Goal: Information Seeking & Learning: Learn about a topic

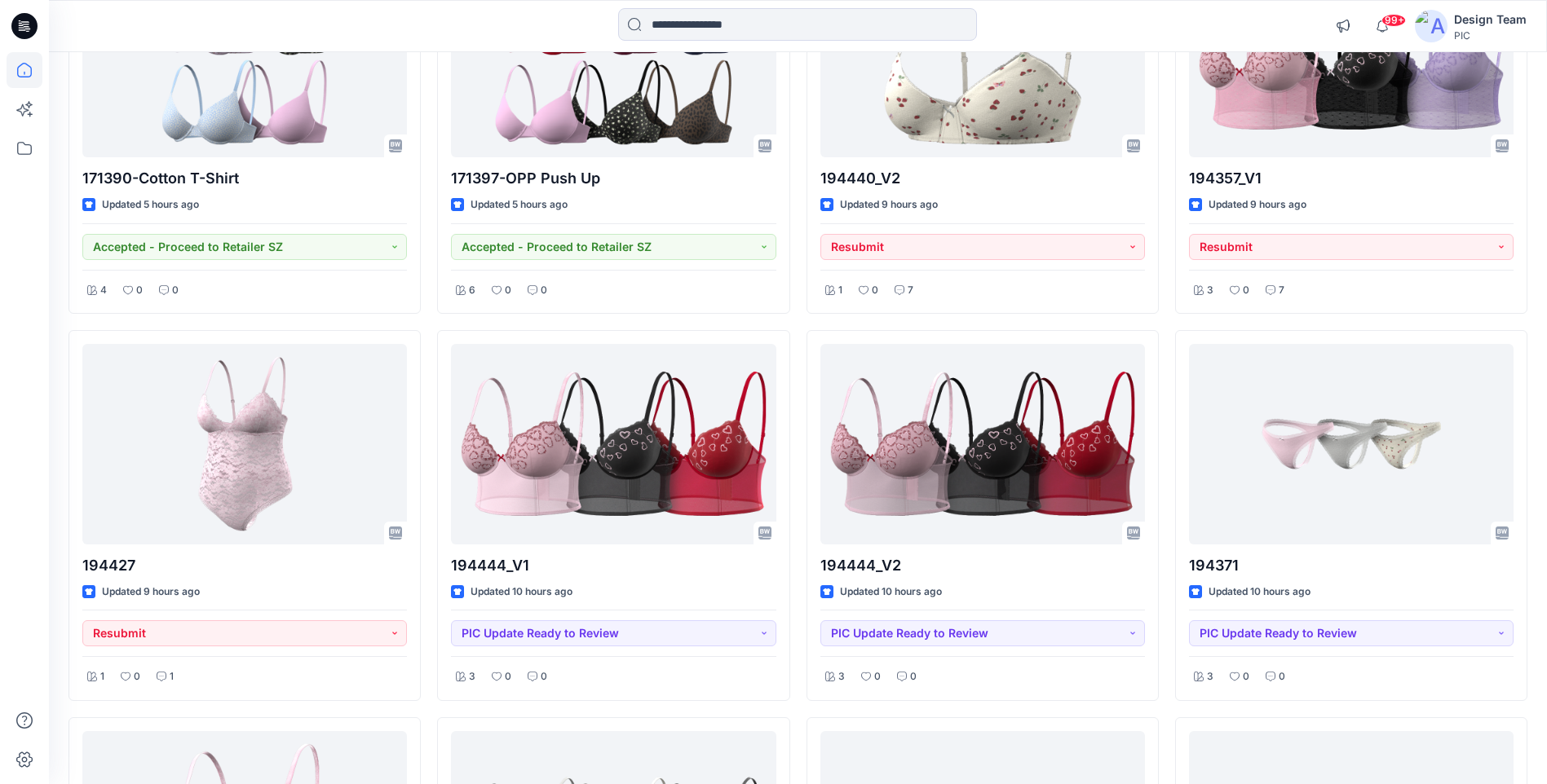
scroll to position [379, 0]
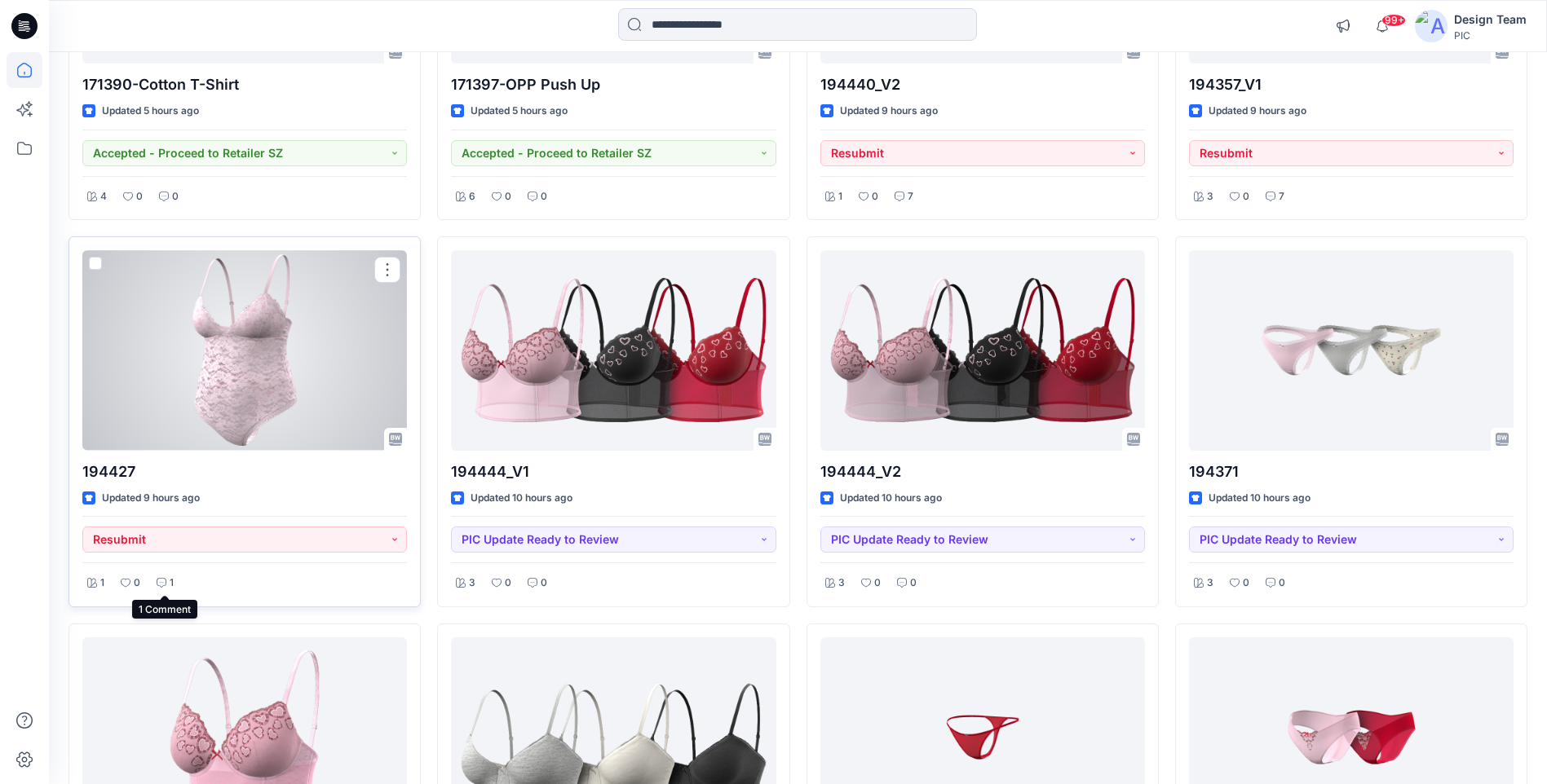
click at [170, 583] on p "1" at bounding box center [172, 583] width 4 height 17
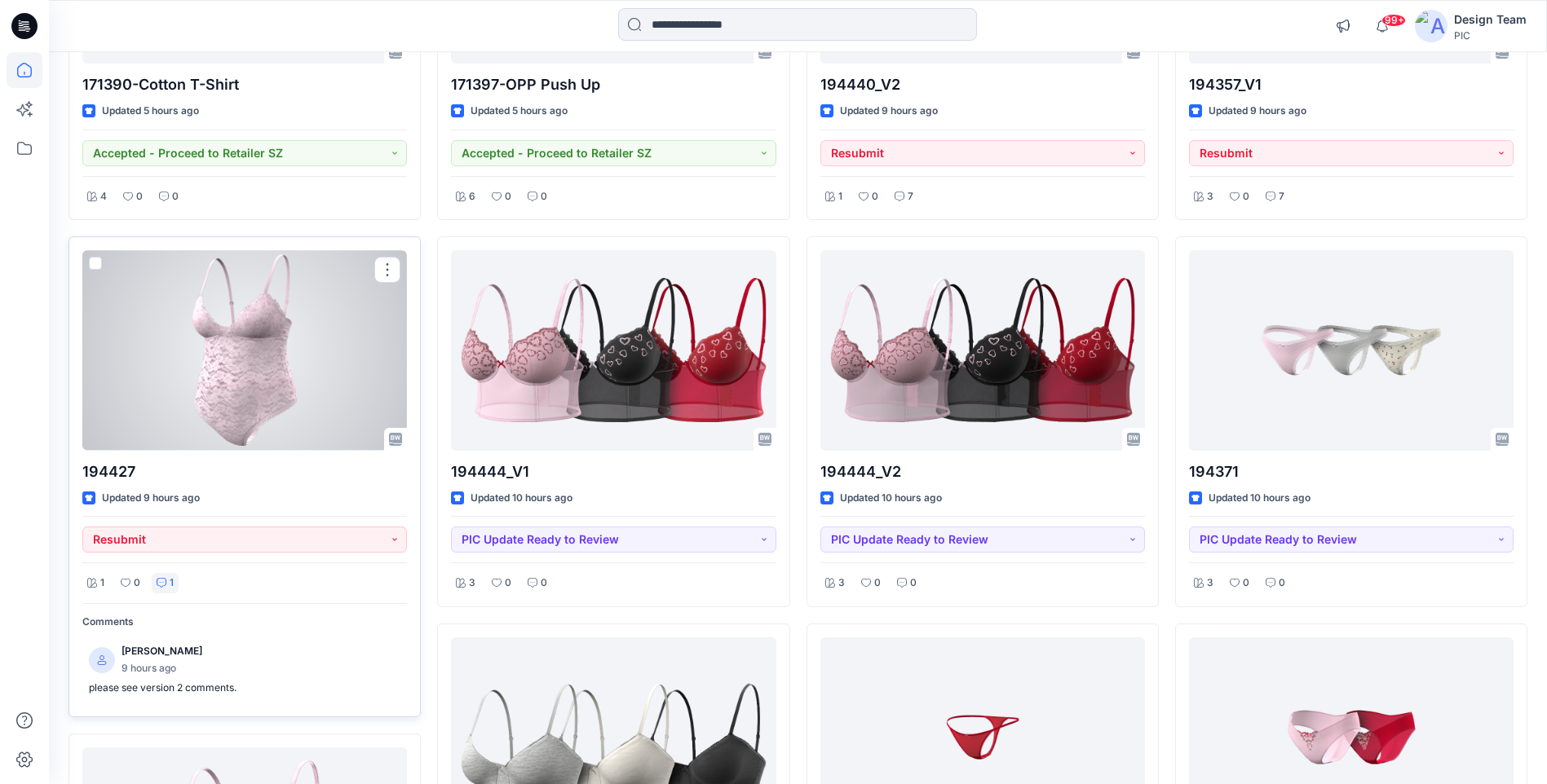
click at [304, 403] on div at bounding box center [245, 350] width 325 height 200
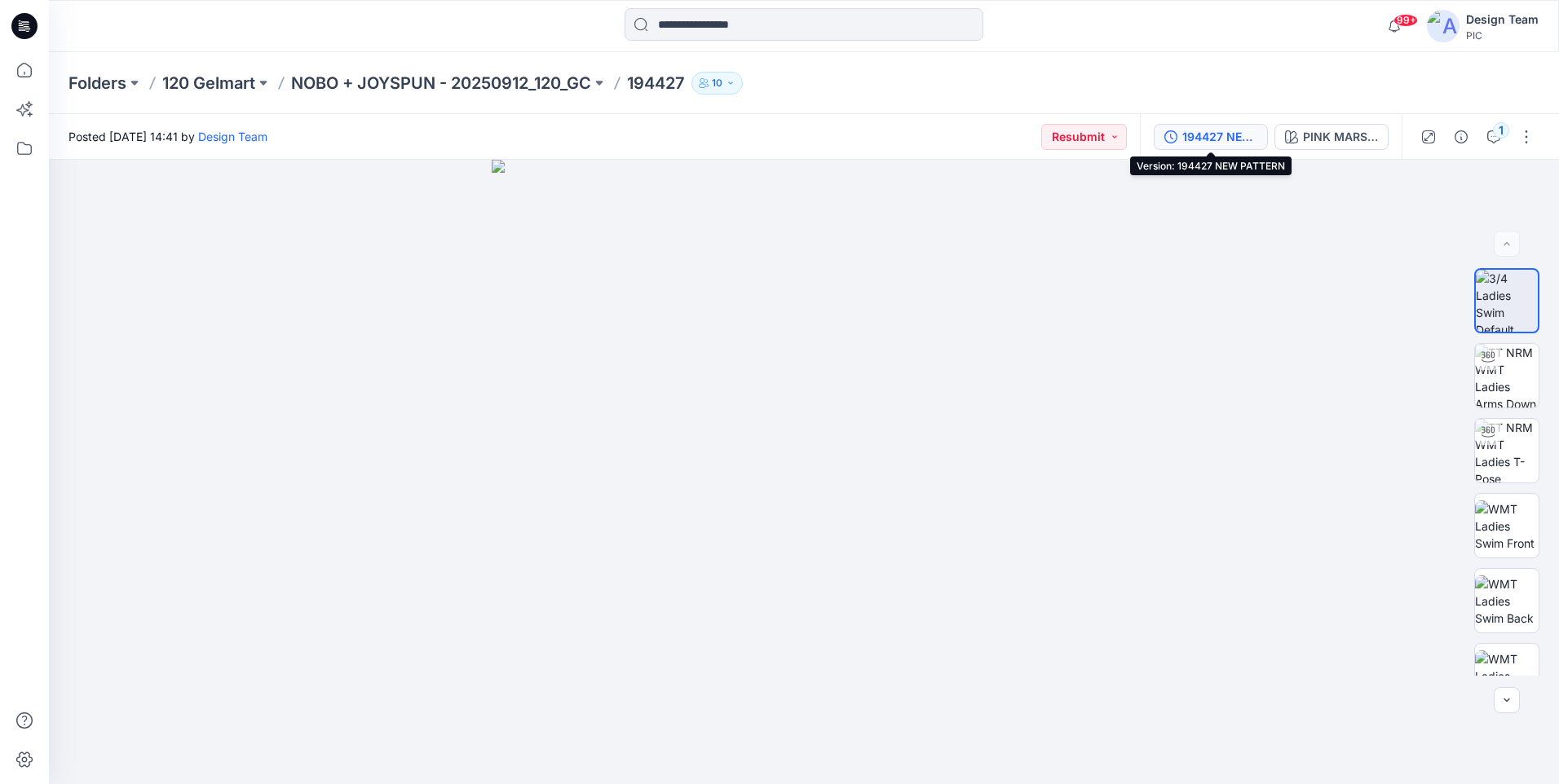
click at [1231, 129] on div "194427 NEW PATTERN" at bounding box center [1219, 136] width 75 height 18
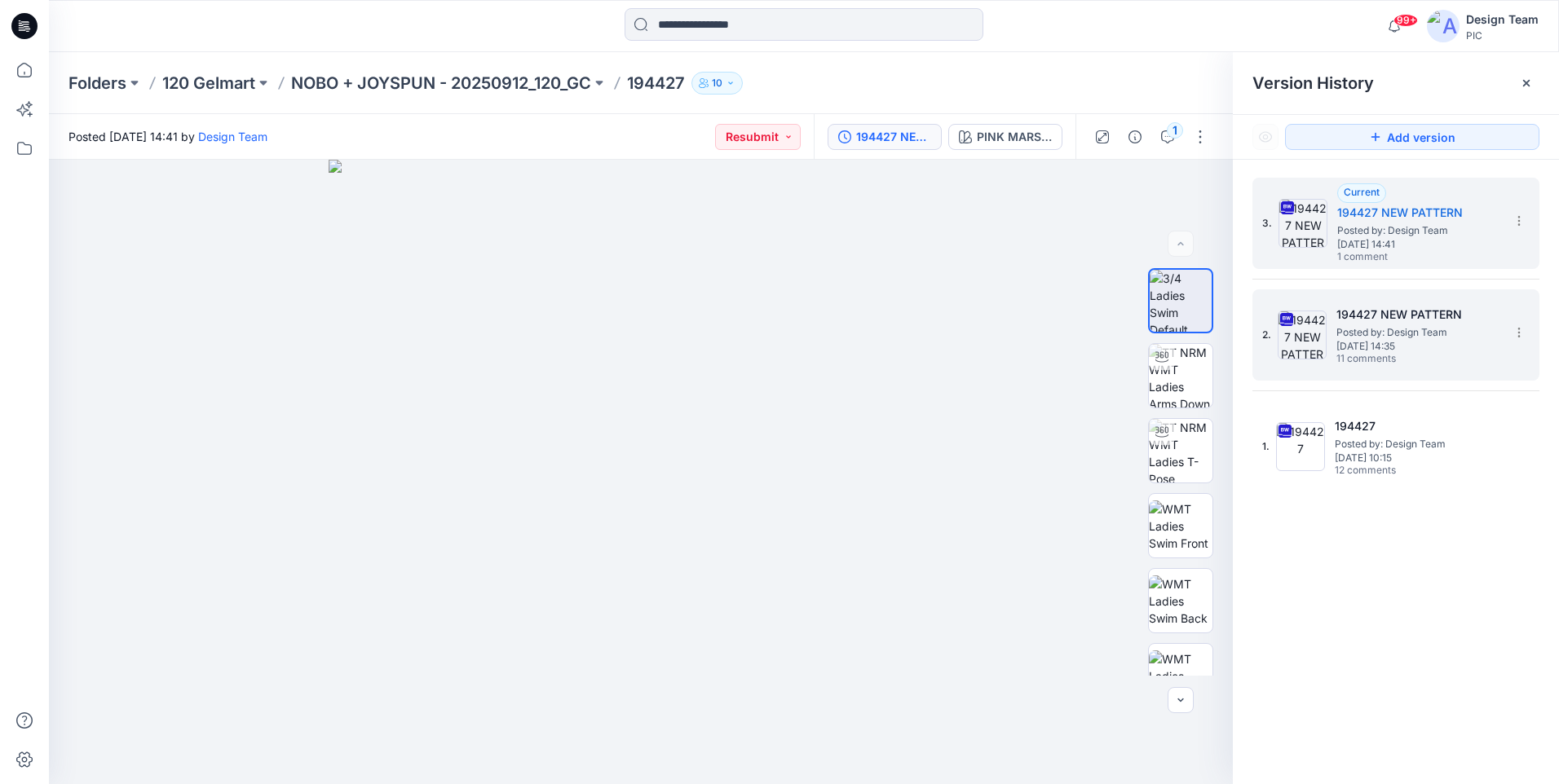
click at [1376, 334] on span "Posted by: Design Team" at bounding box center [1418, 332] width 163 height 16
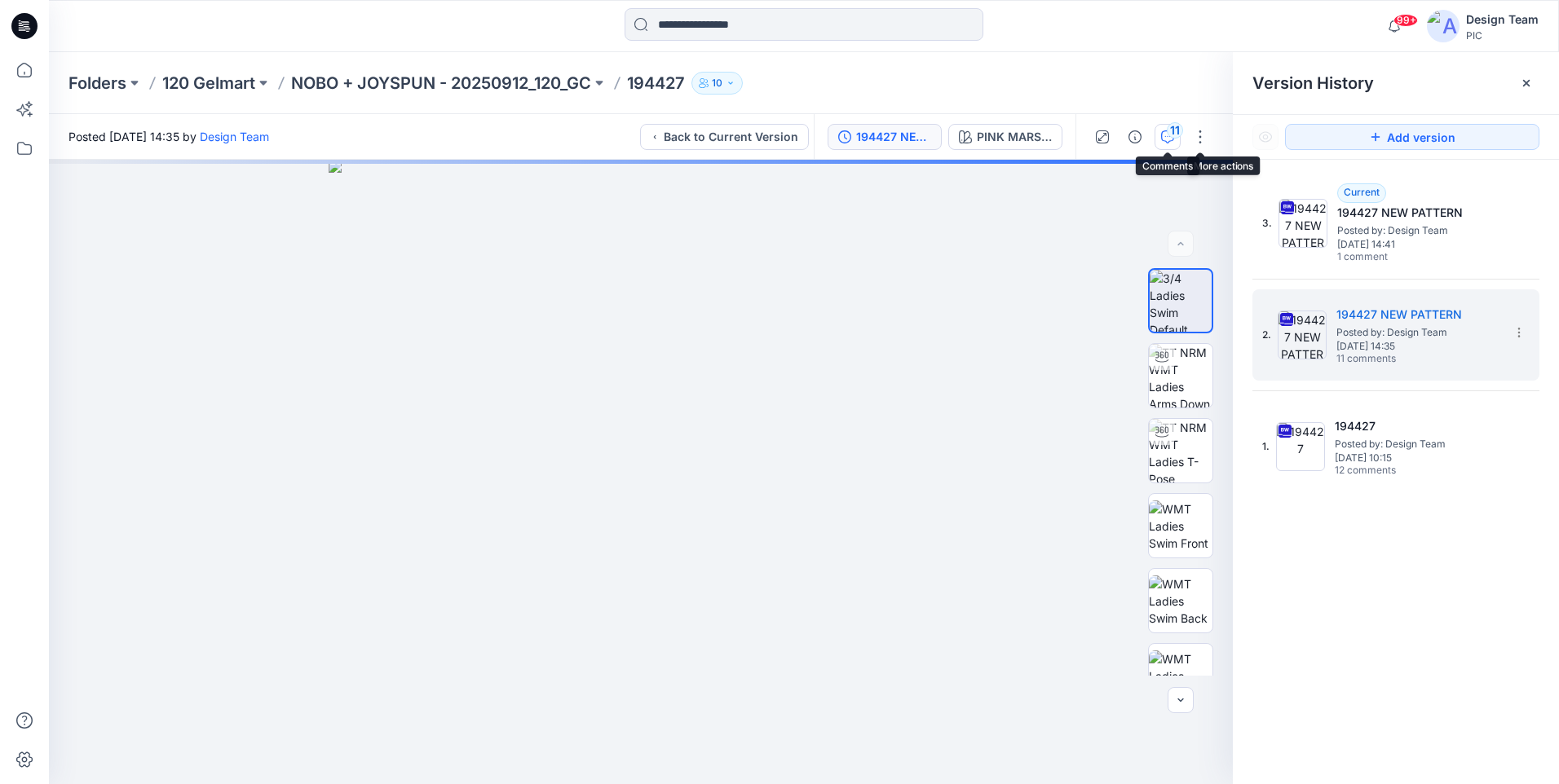
click at [1177, 133] on div "11" at bounding box center [1174, 129] width 16 height 16
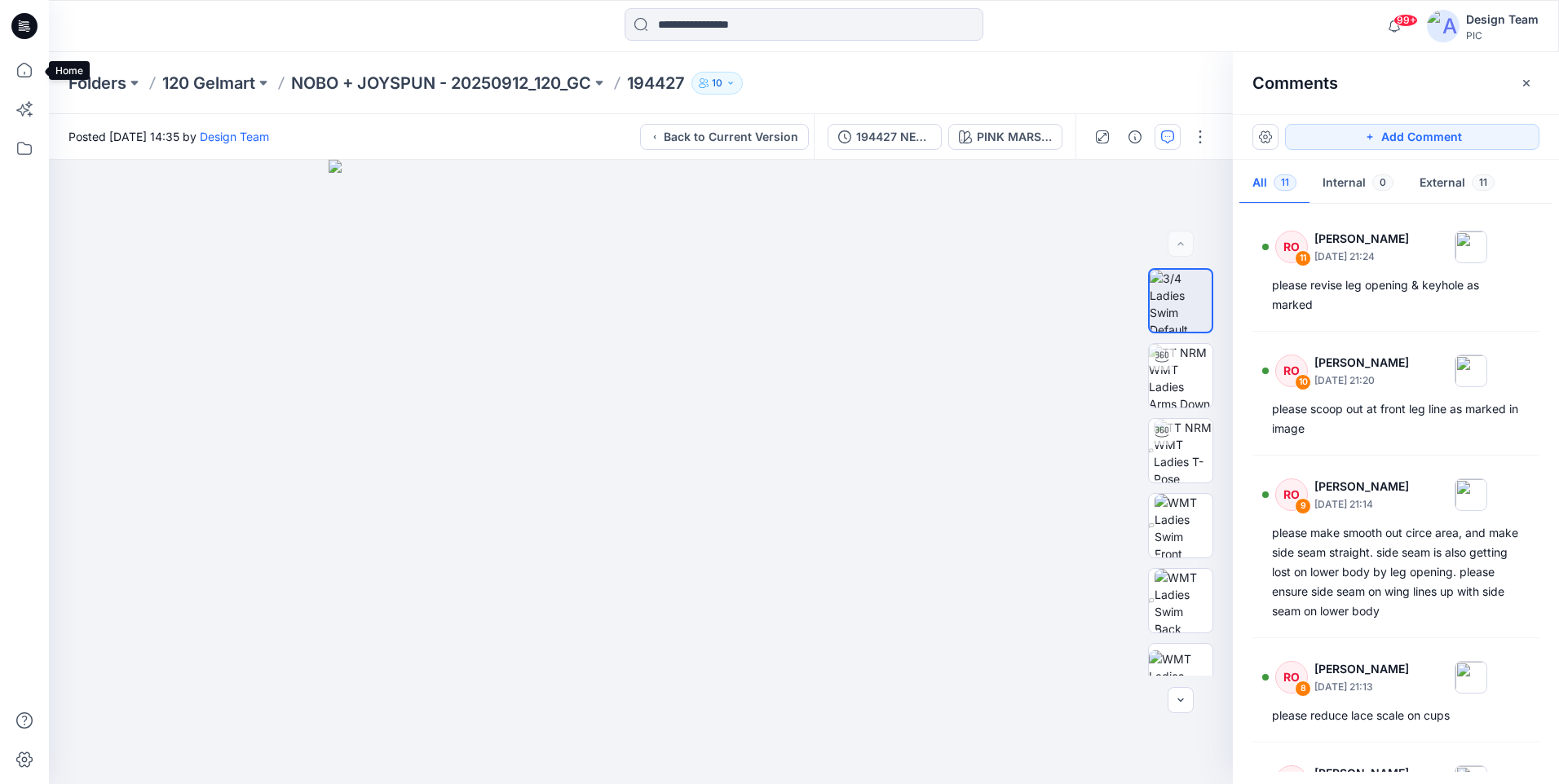
drag, startPoint x: 29, startPoint y: 63, endPoint x: 1558, endPoint y: 342, distance: 1554.2
click at [29, 63] on icon at bounding box center [24, 70] width 36 height 36
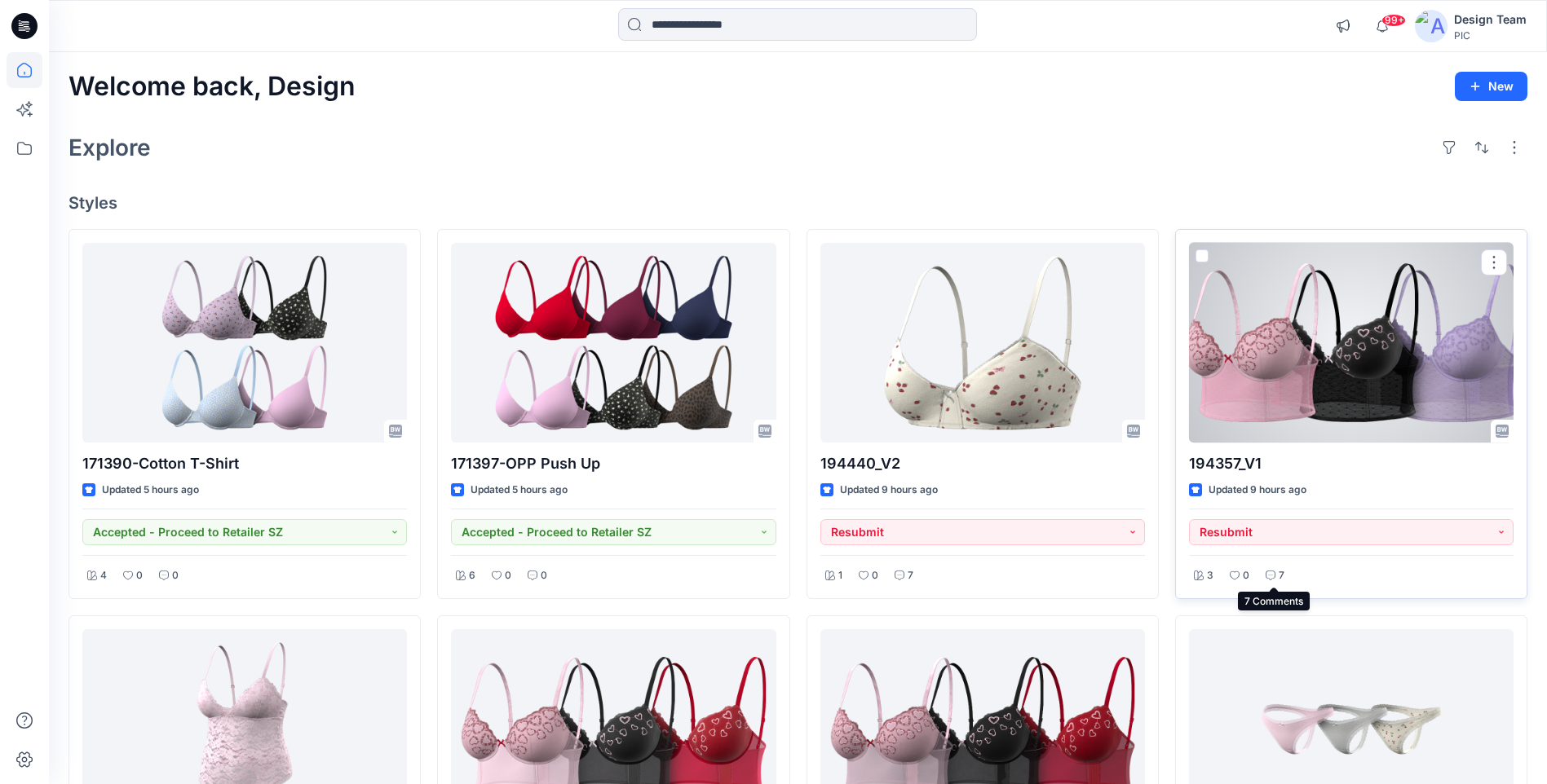
click at [1283, 572] on p "7" at bounding box center [1281, 576] width 6 height 17
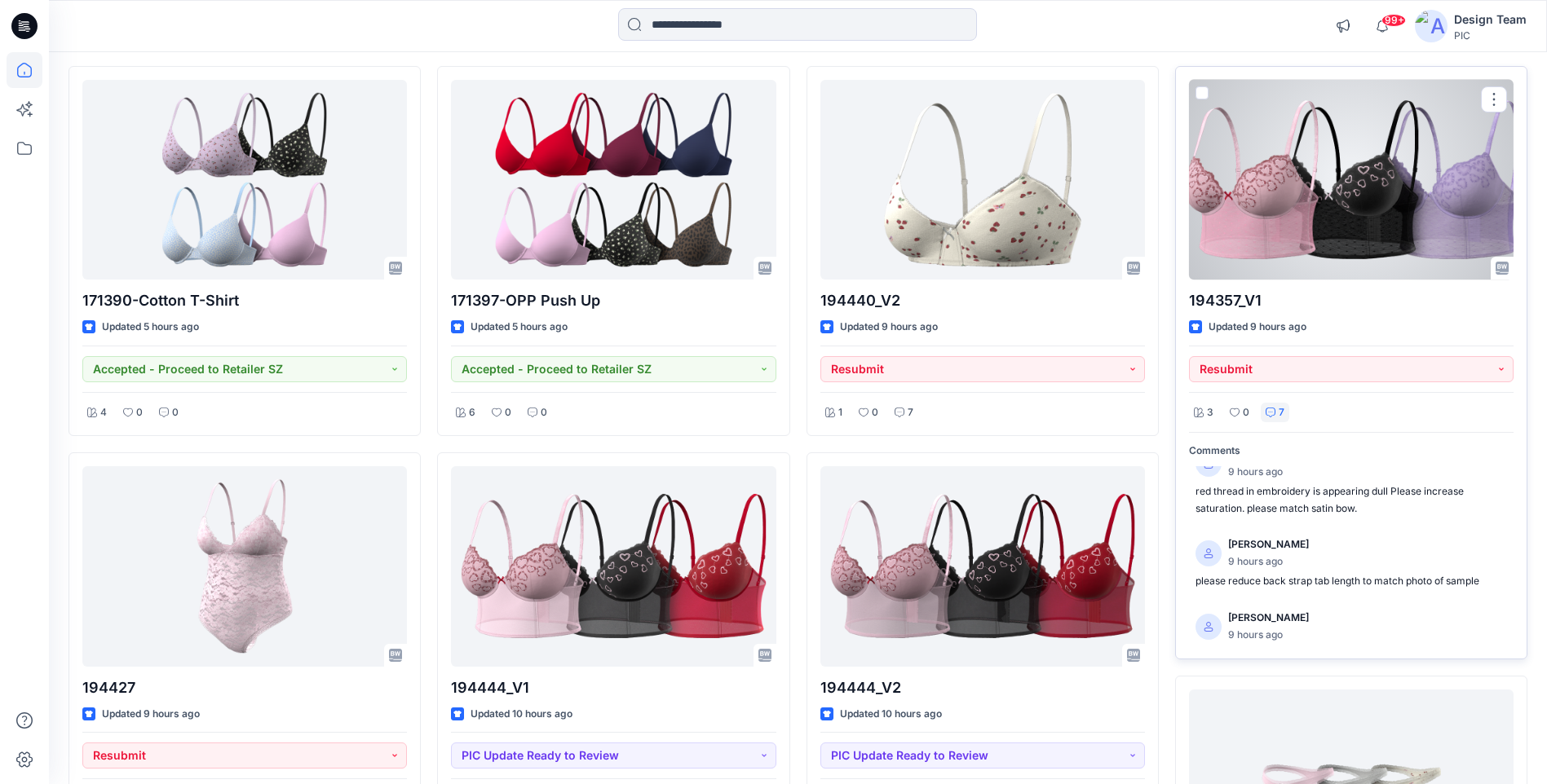
scroll to position [408, 0]
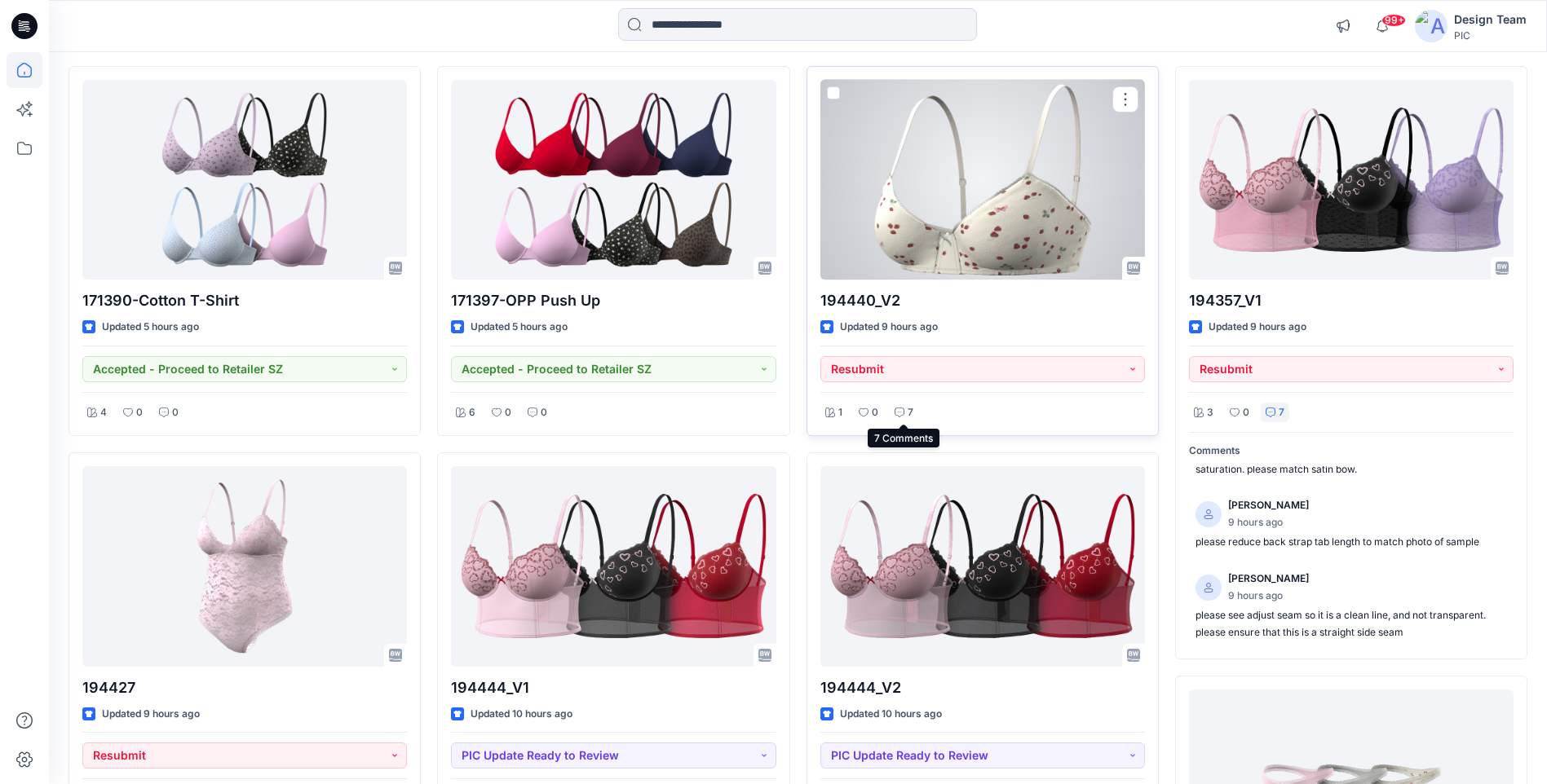
click at [893, 413] on div "7" at bounding box center [904, 413] width 29 height 20
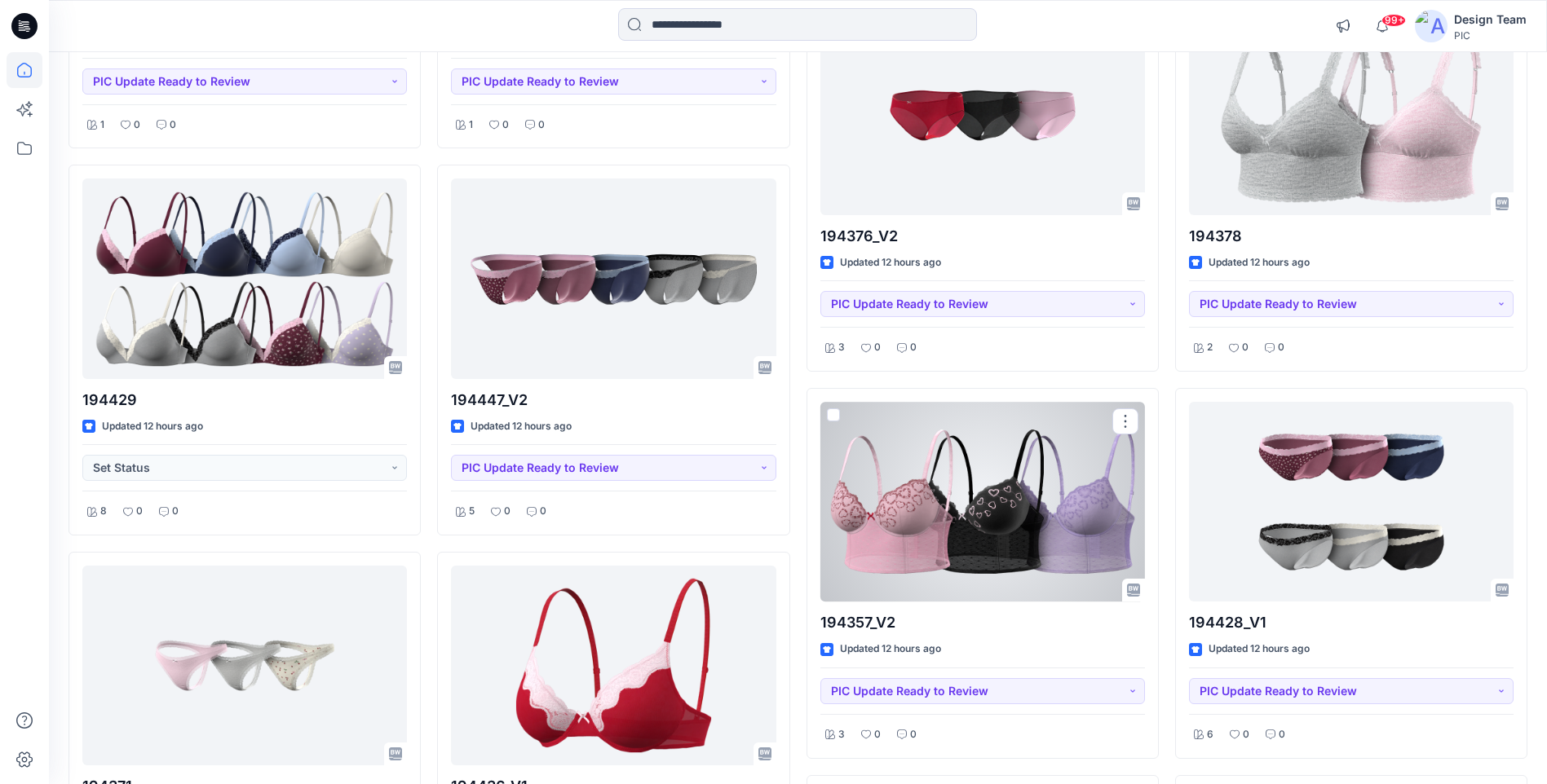
scroll to position [3179, 0]
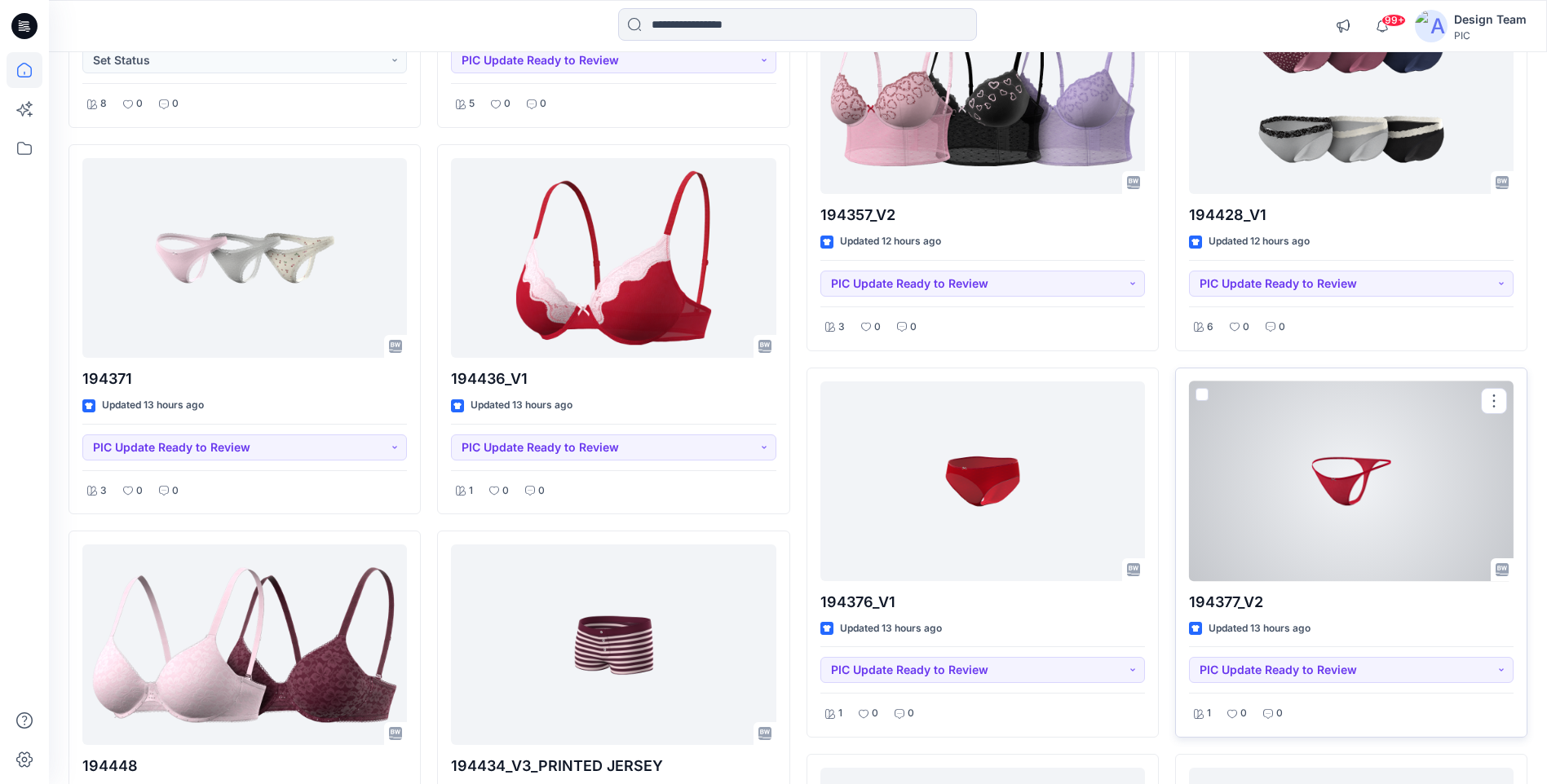
click at [1425, 471] on div at bounding box center [1351, 481] width 325 height 200
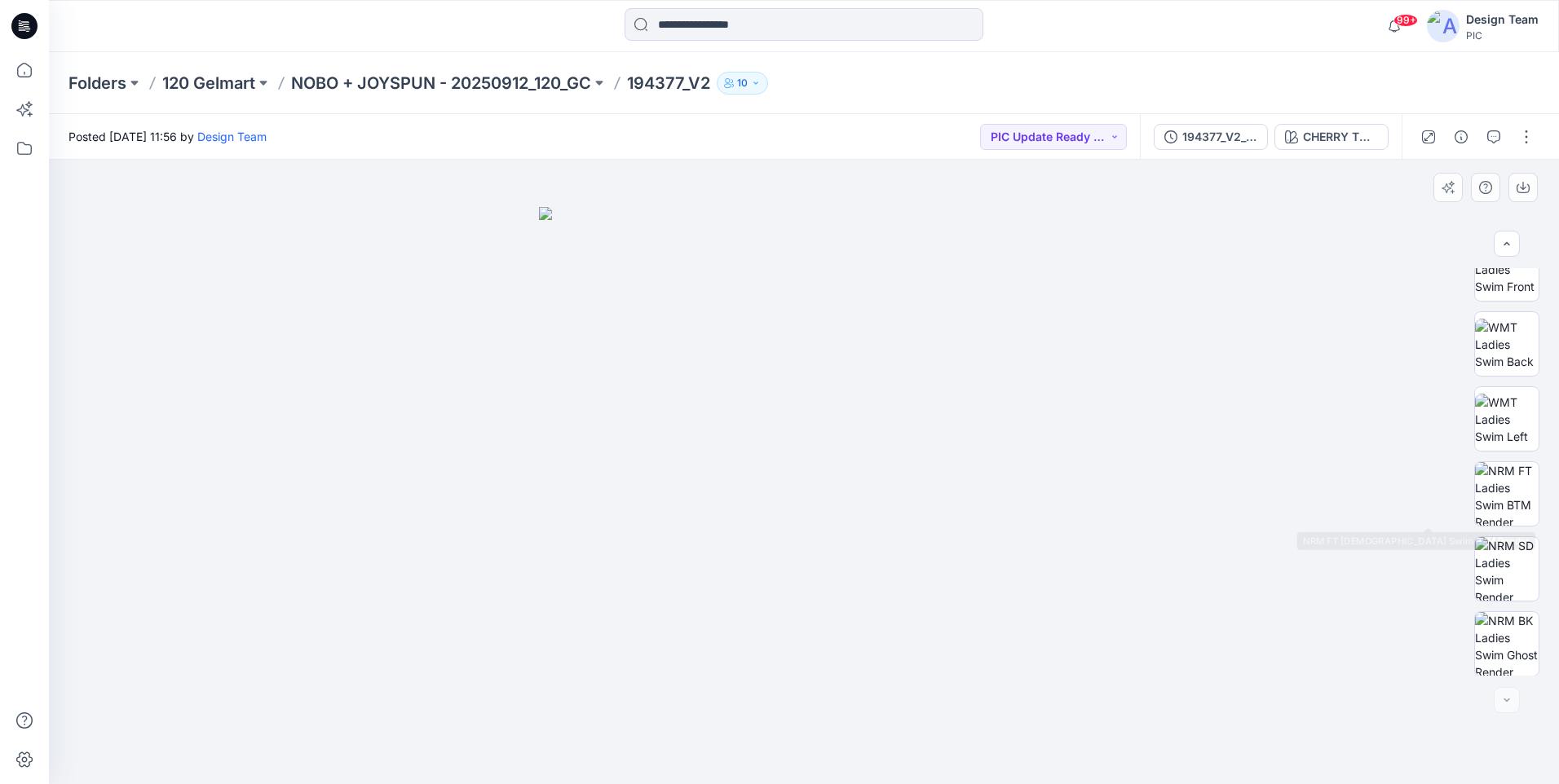
scroll to position [258, 0]
click at [1525, 639] on img at bounding box center [1507, 643] width 64 height 64
click at [1497, 126] on button "button" at bounding box center [1493, 136] width 26 height 26
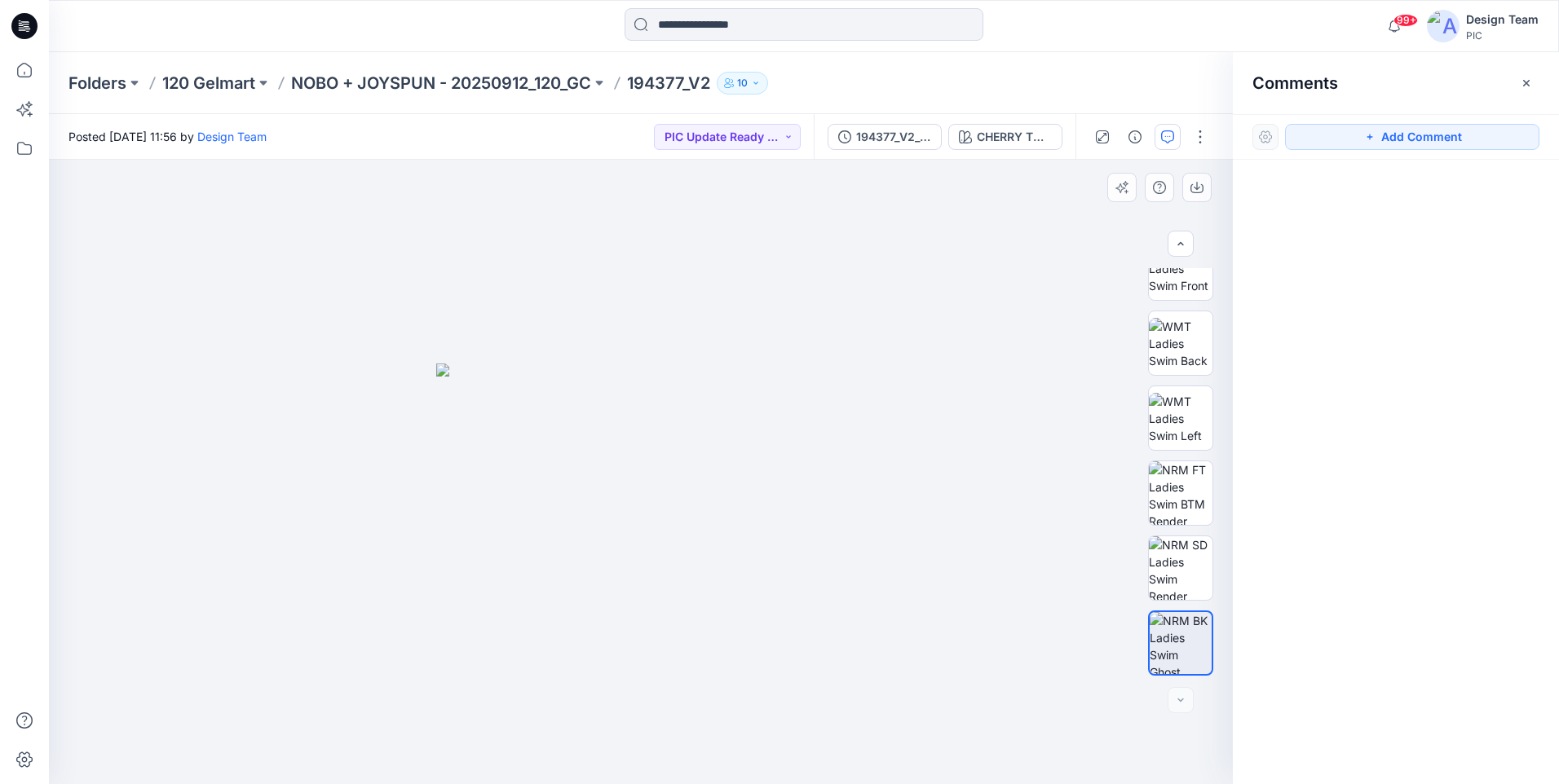
click at [1054, 193] on div at bounding box center [640, 471] width 1183 height 624
click at [1184, 490] on img at bounding box center [1181, 493] width 64 height 64
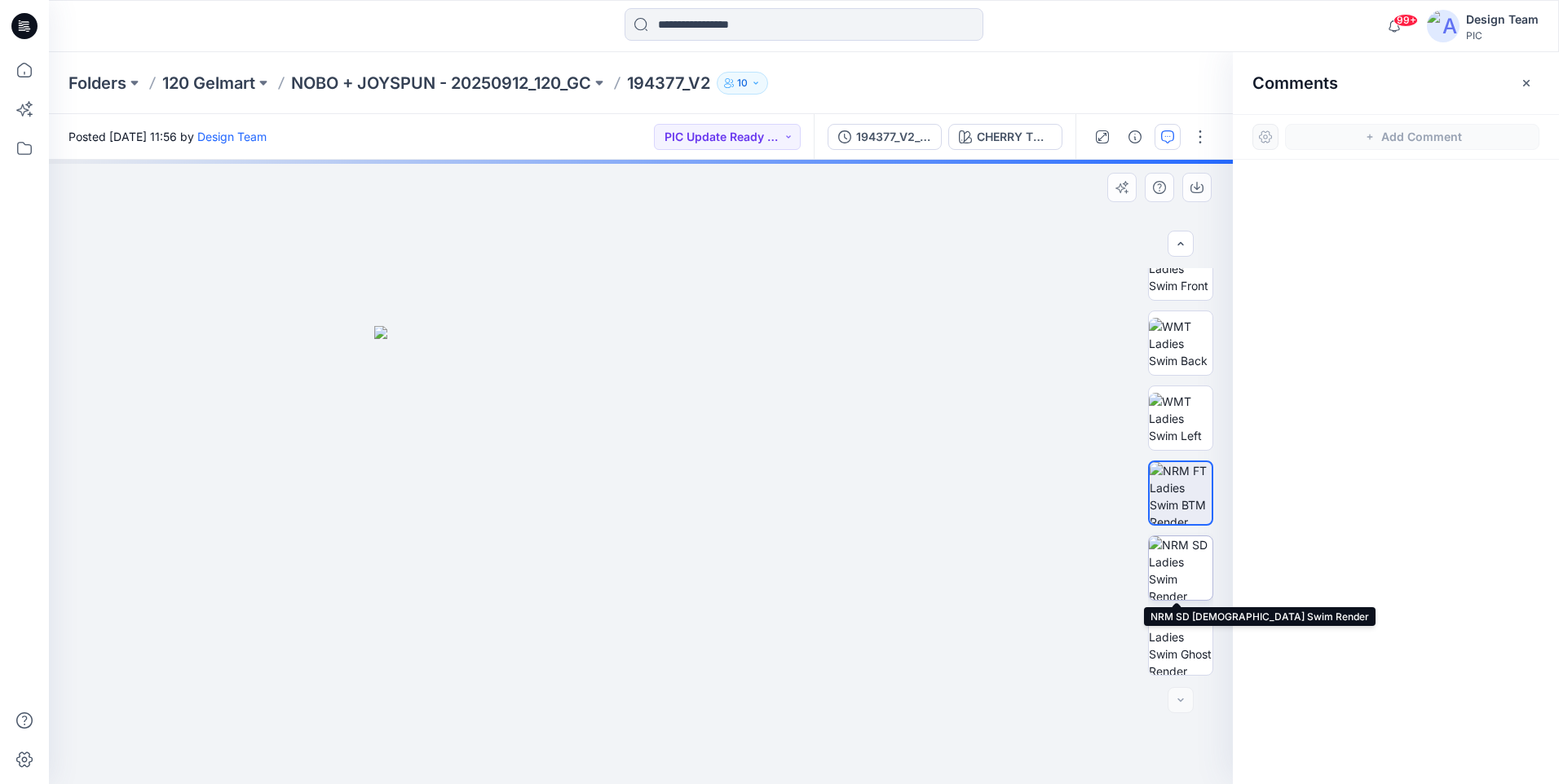
click at [1199, 550] on img at bounding box center [1181, 568] width 64 height 64
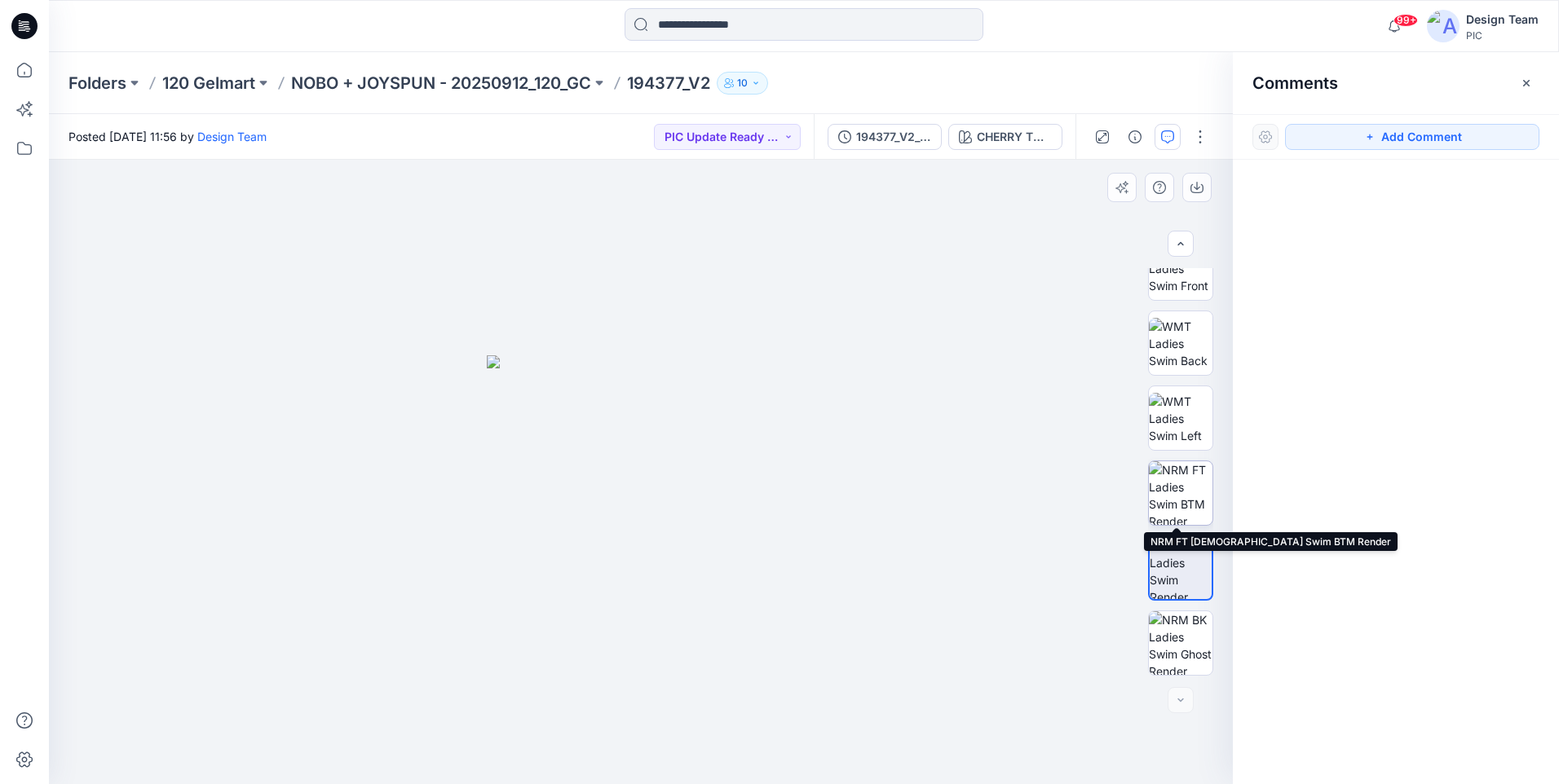
click at [1198, 492] on img at bounding box center [1181, 493] width 64 height 64
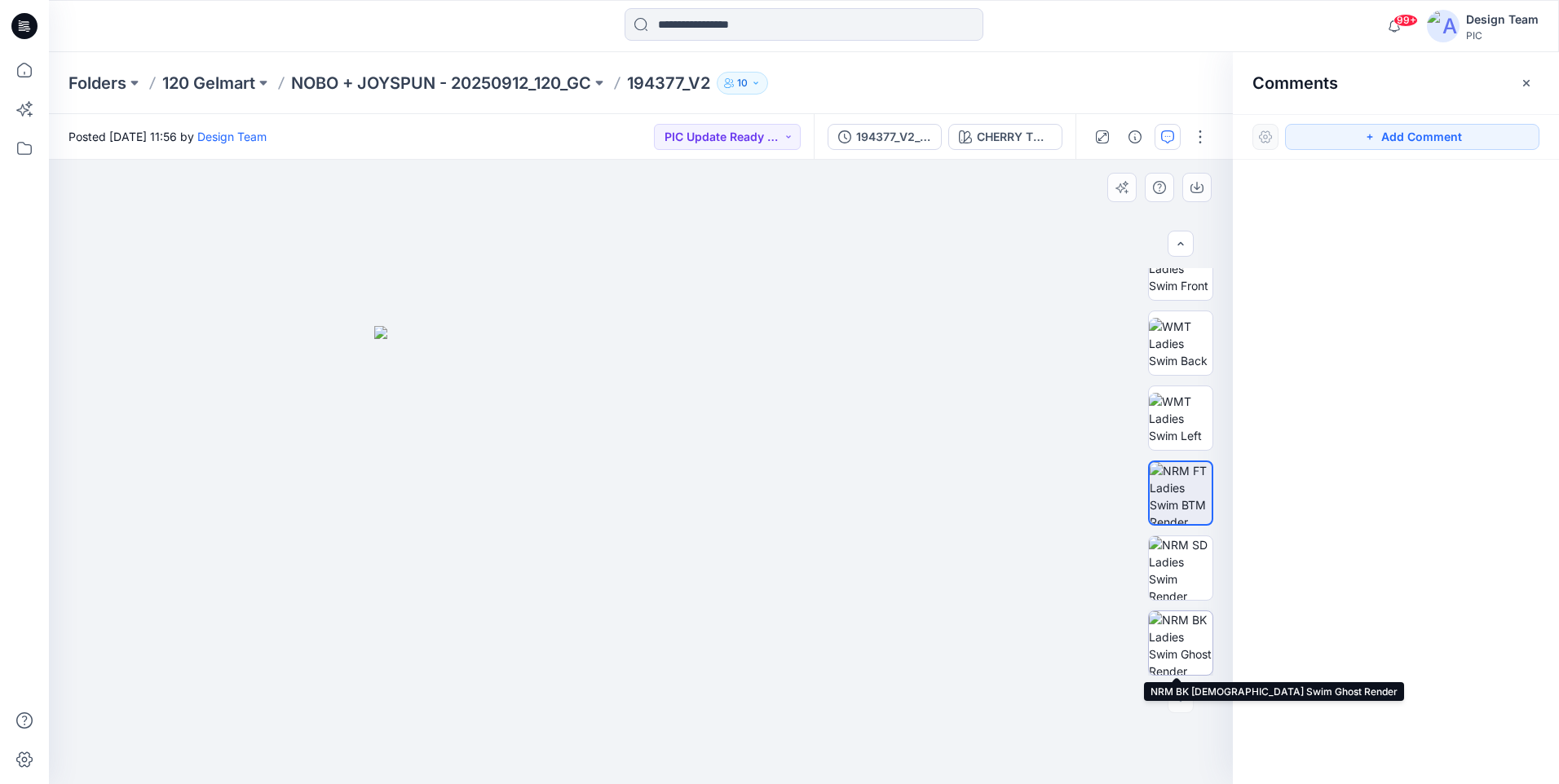
click at [1192, 630] on img at bounding box center [1181, 643] width 64 height 64
click at [1188, 651] on img at bounding box center [1181, 643] width 62 height 62
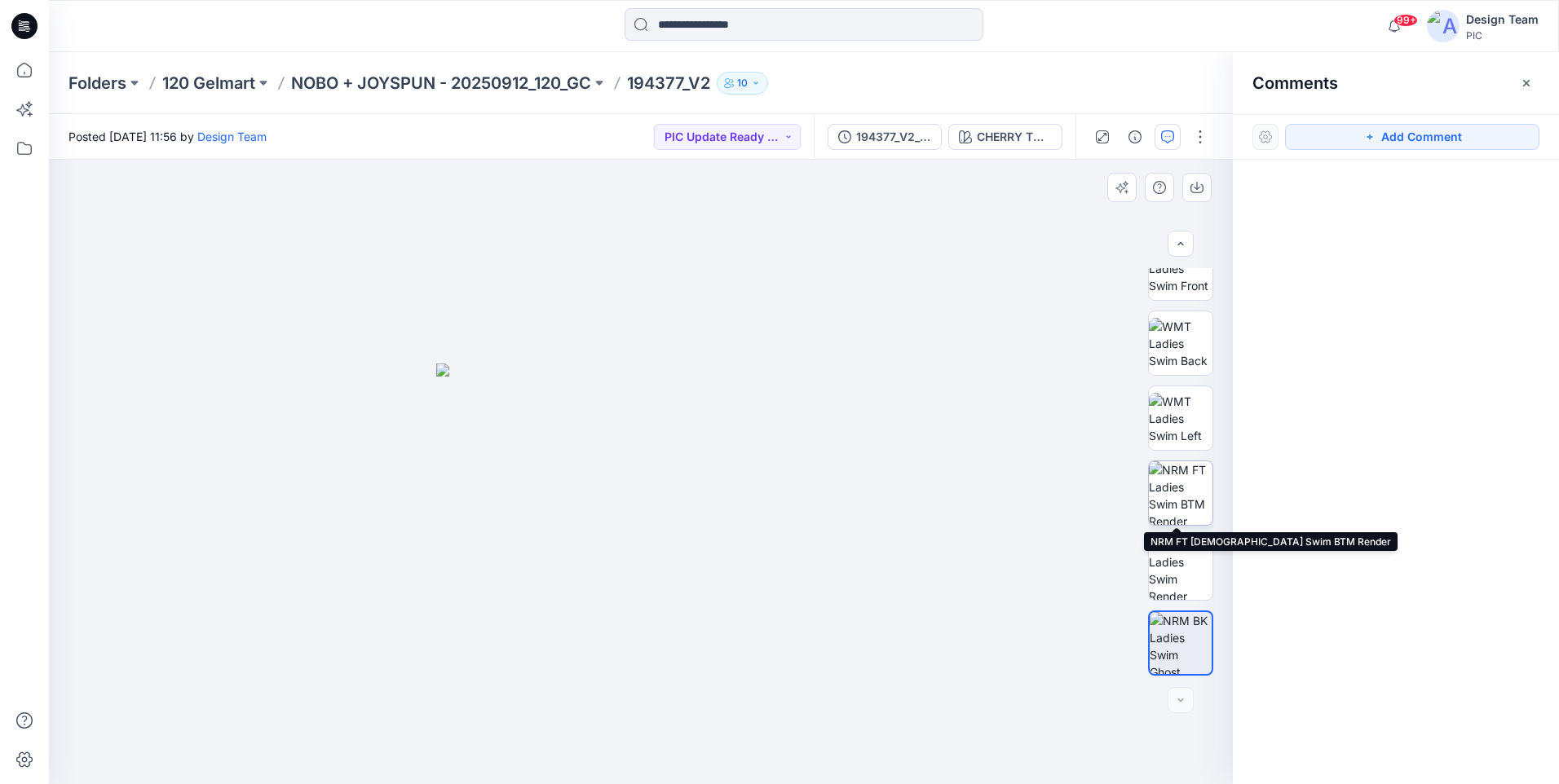
click at [1173, 502] on img at bounding box center [1181, 493] width 64 height 64
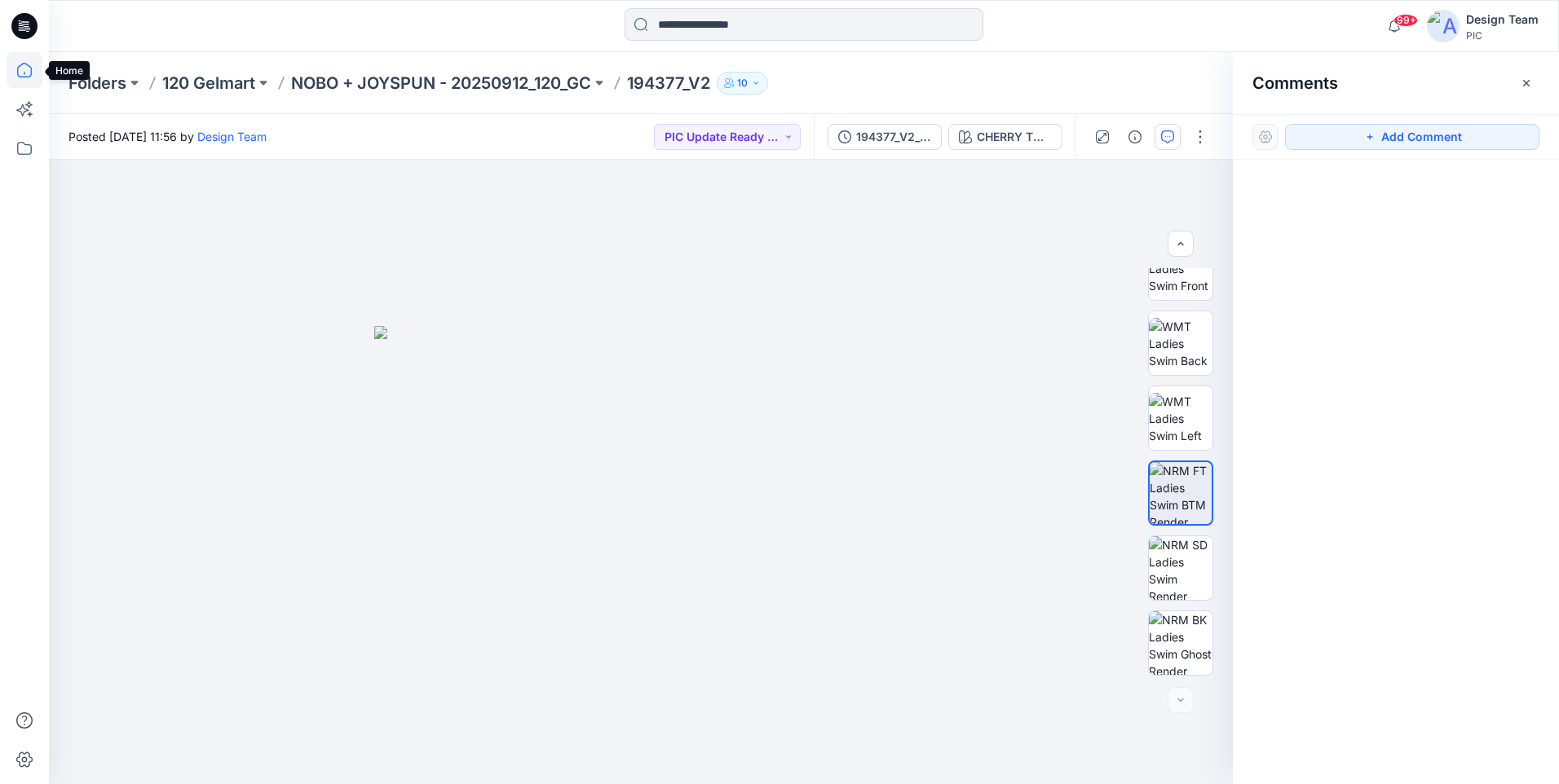
click at [10, 68] on icon at bounding box center [24, 70] width 36 height 36
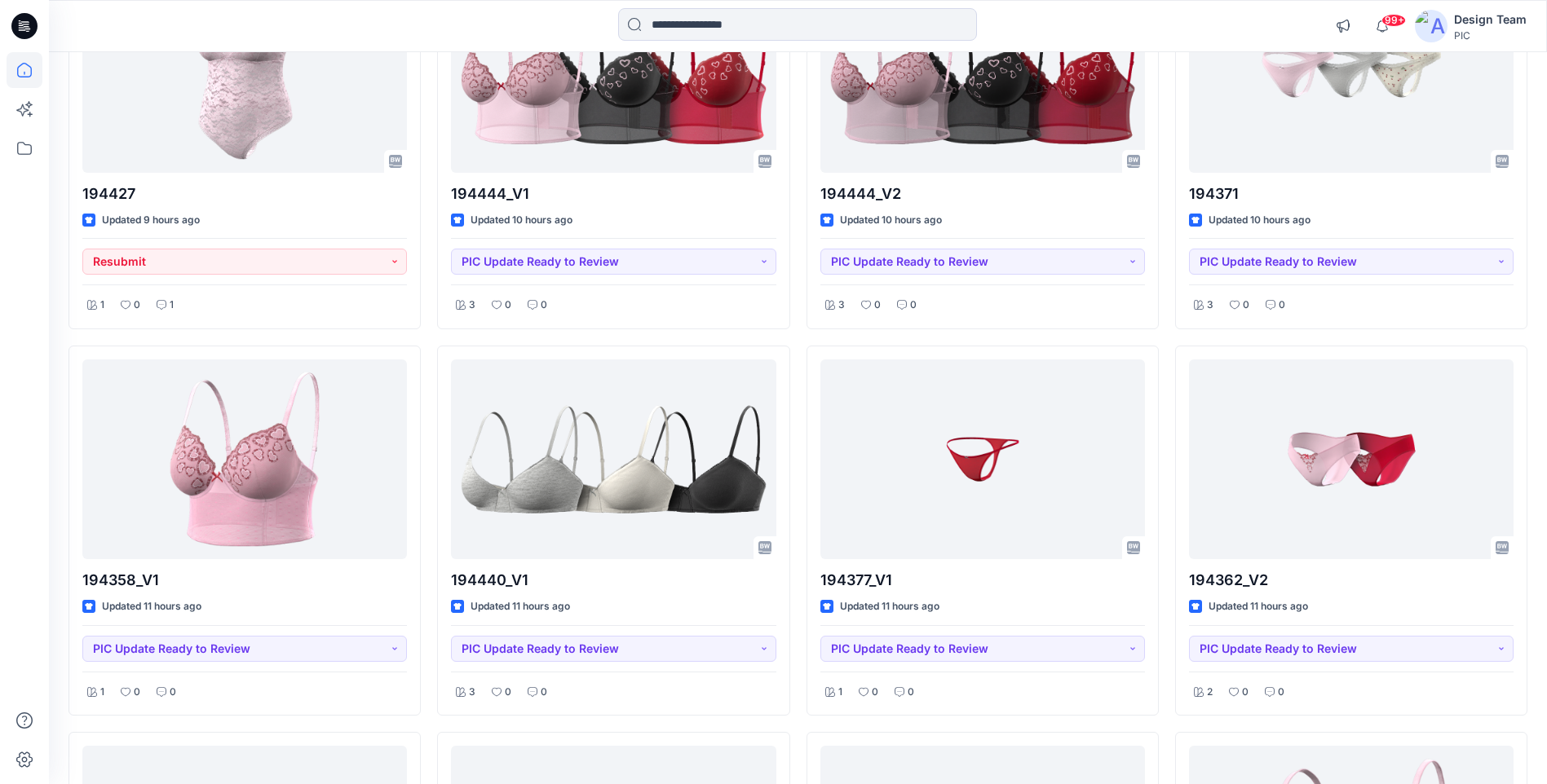
scroll to position [815, 0]
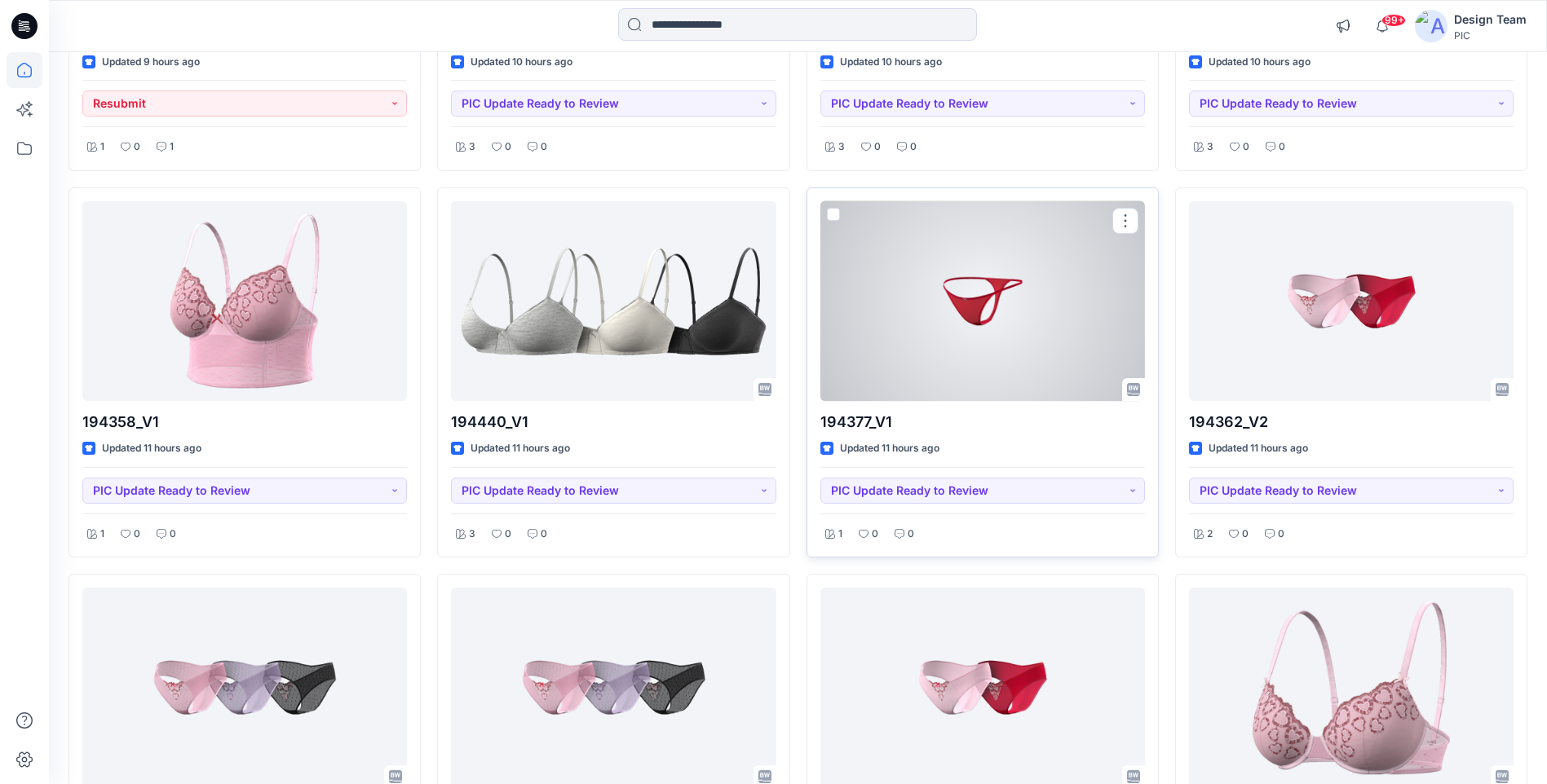
click at [1015, 303] on div at bounding box center [983, 302] width 325 height 200
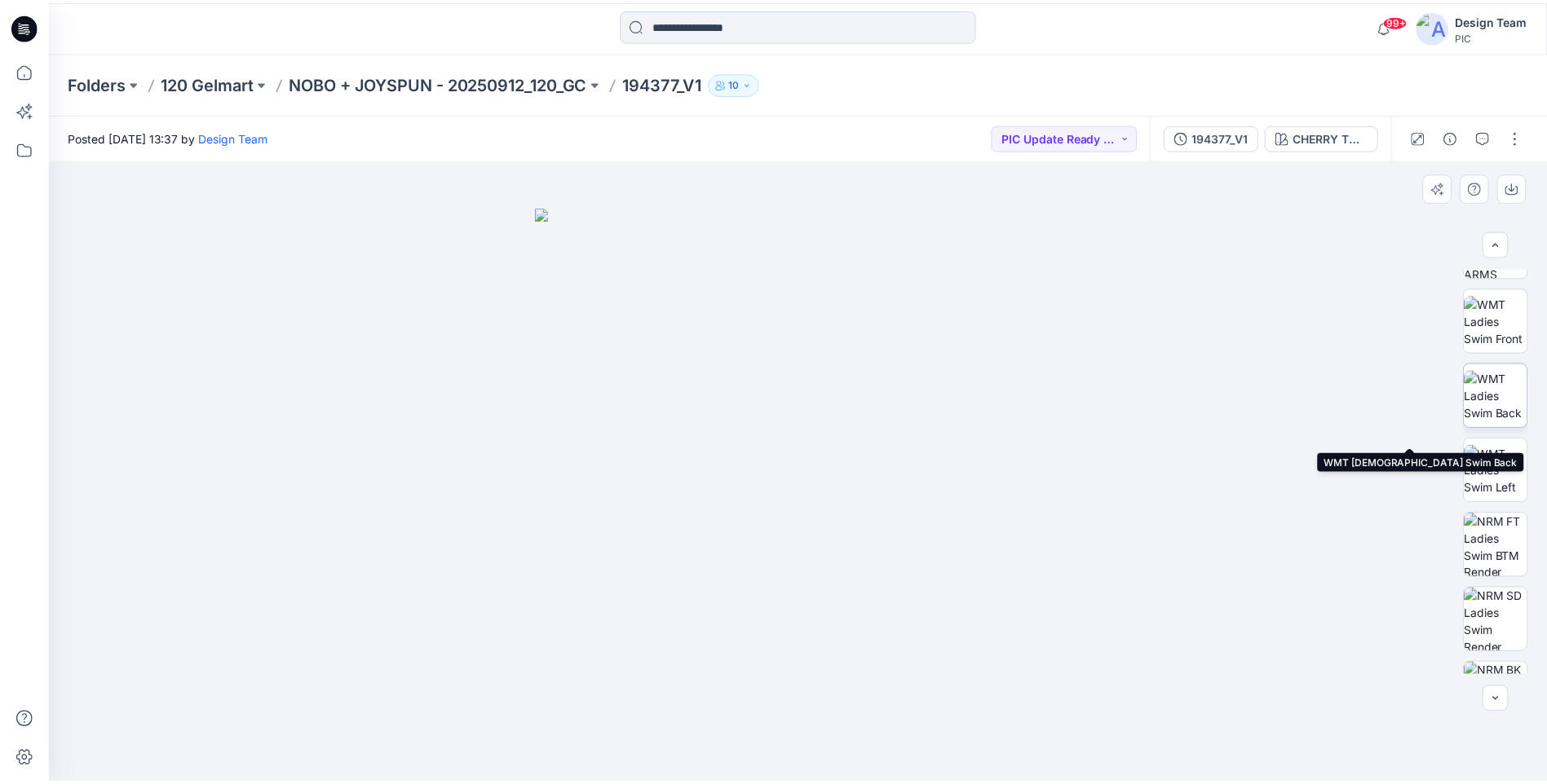
scroll to position [176, 0]
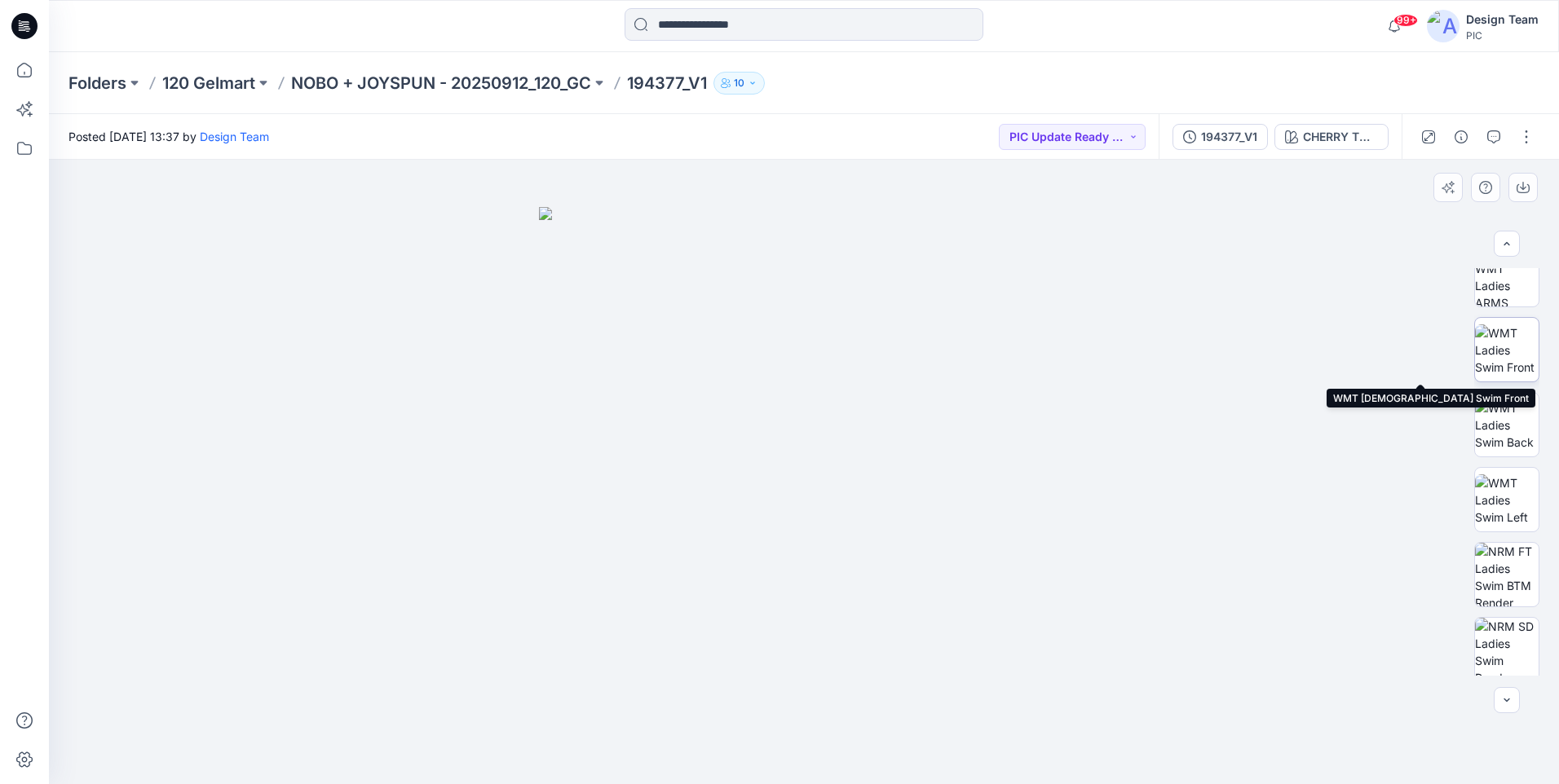
click at [1500, 363] on img at bounding box center [1507, 350] width 64 height 51
drag, startPoint x: 813, startPoint y: 596, endPoint x: 831, endPoint y: 176, distance: 420.4
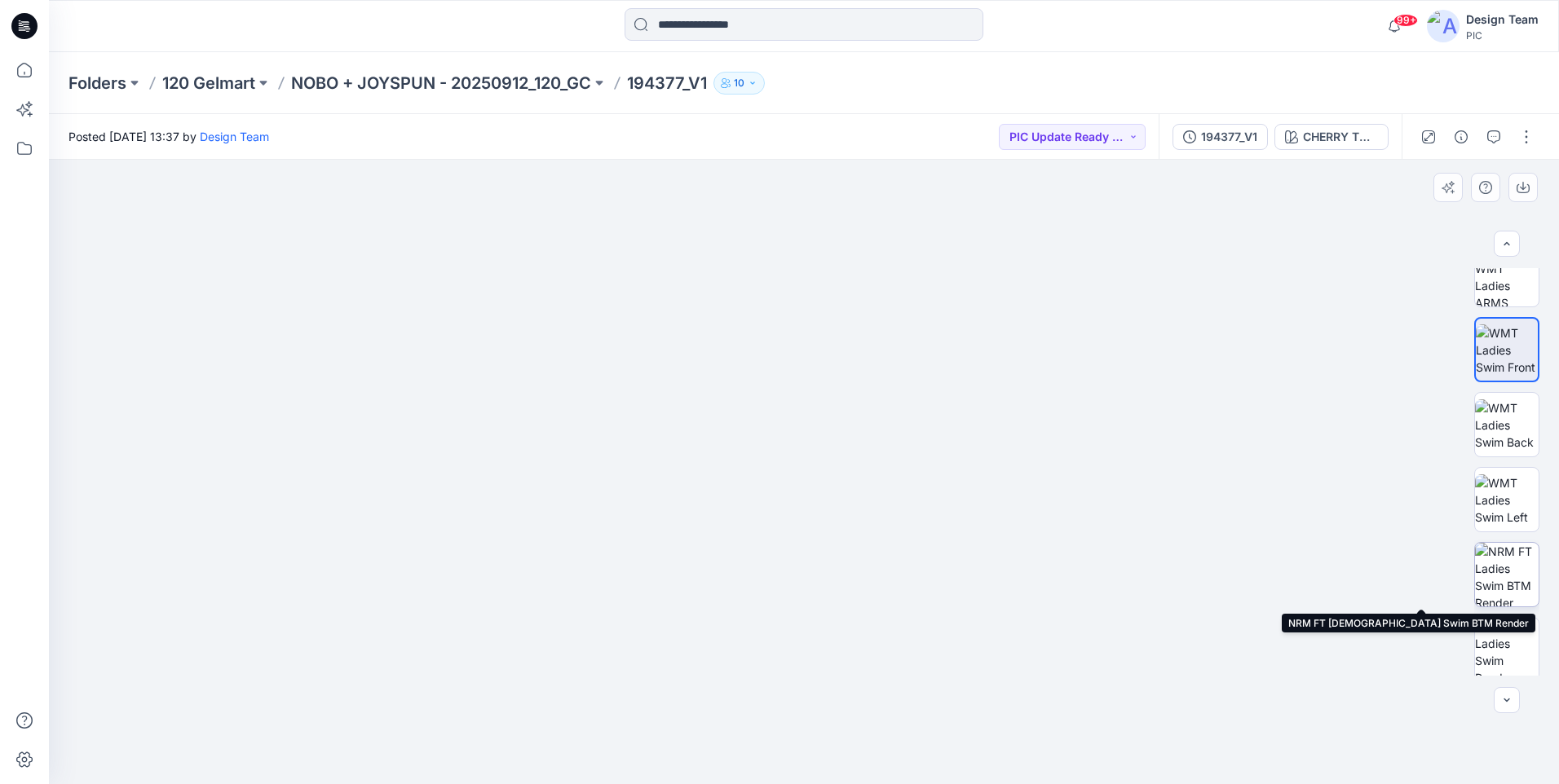
click at [1498, 581] on img at bounding box center [1507, 575] width 64 height 64
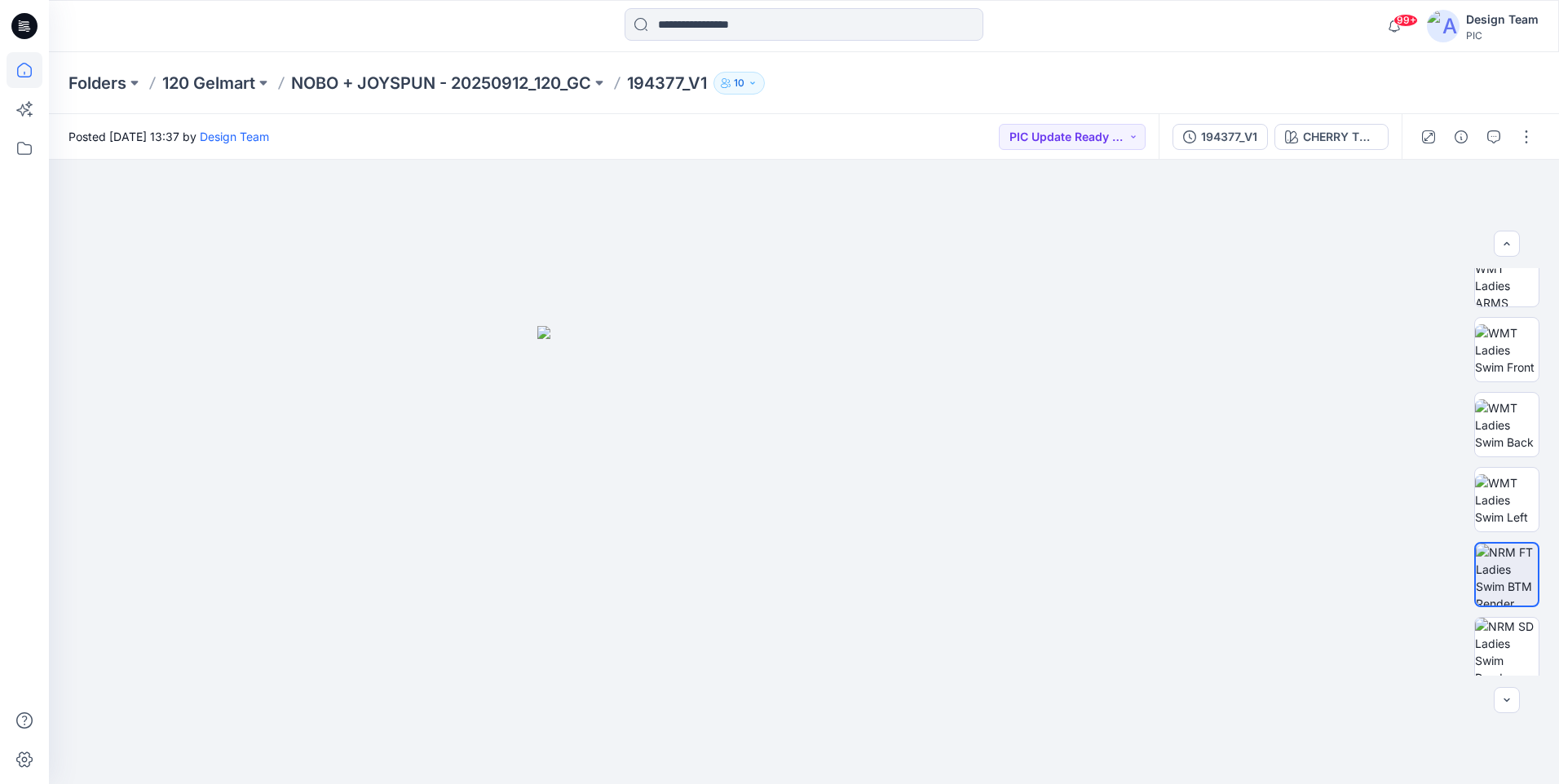
click at [28, 68] on icon at bounding box center [24, 70] width 36 height 36
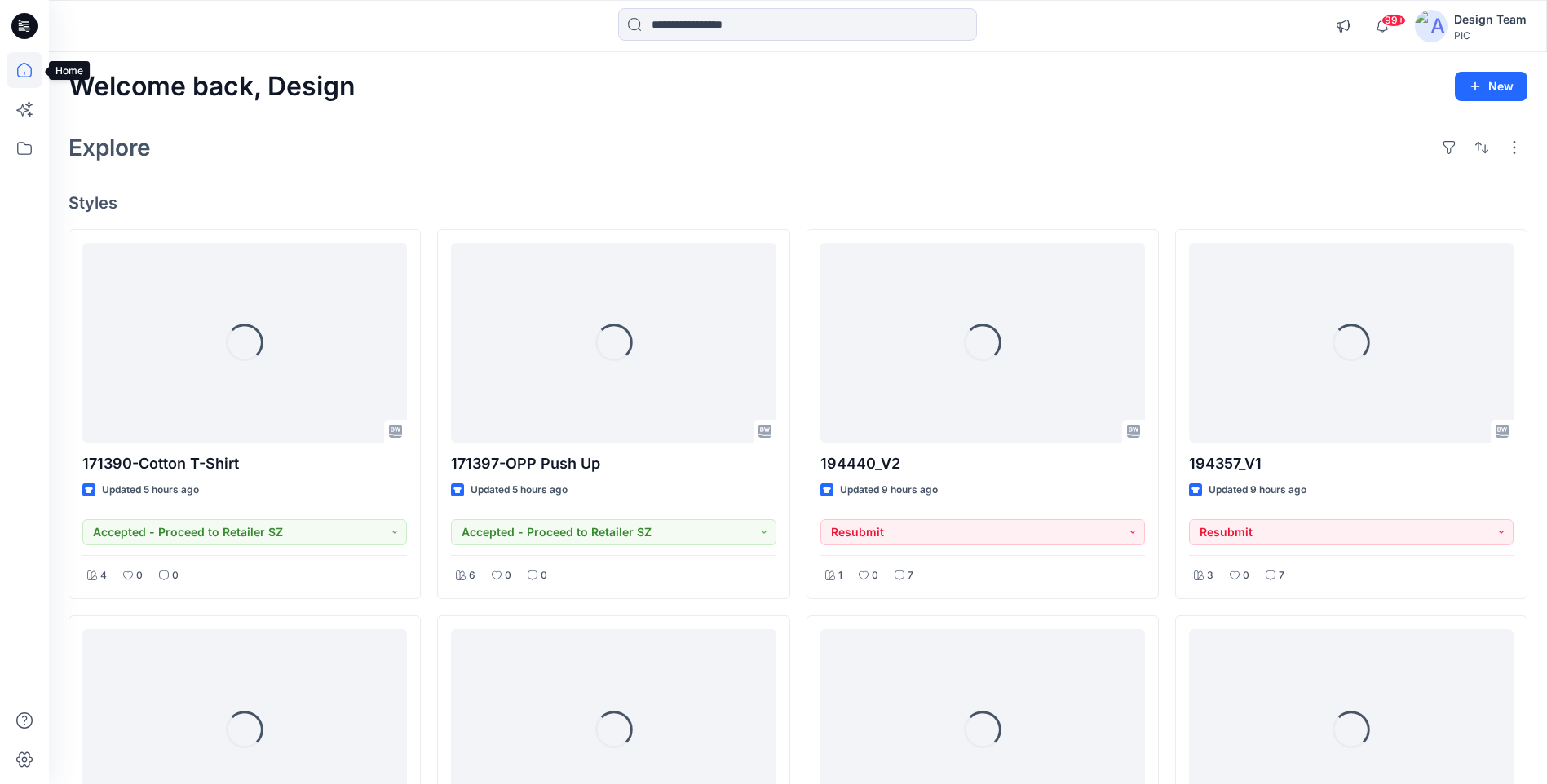
click at [27, 68] on icon at bounding box center [24, 70] width 36 height 36
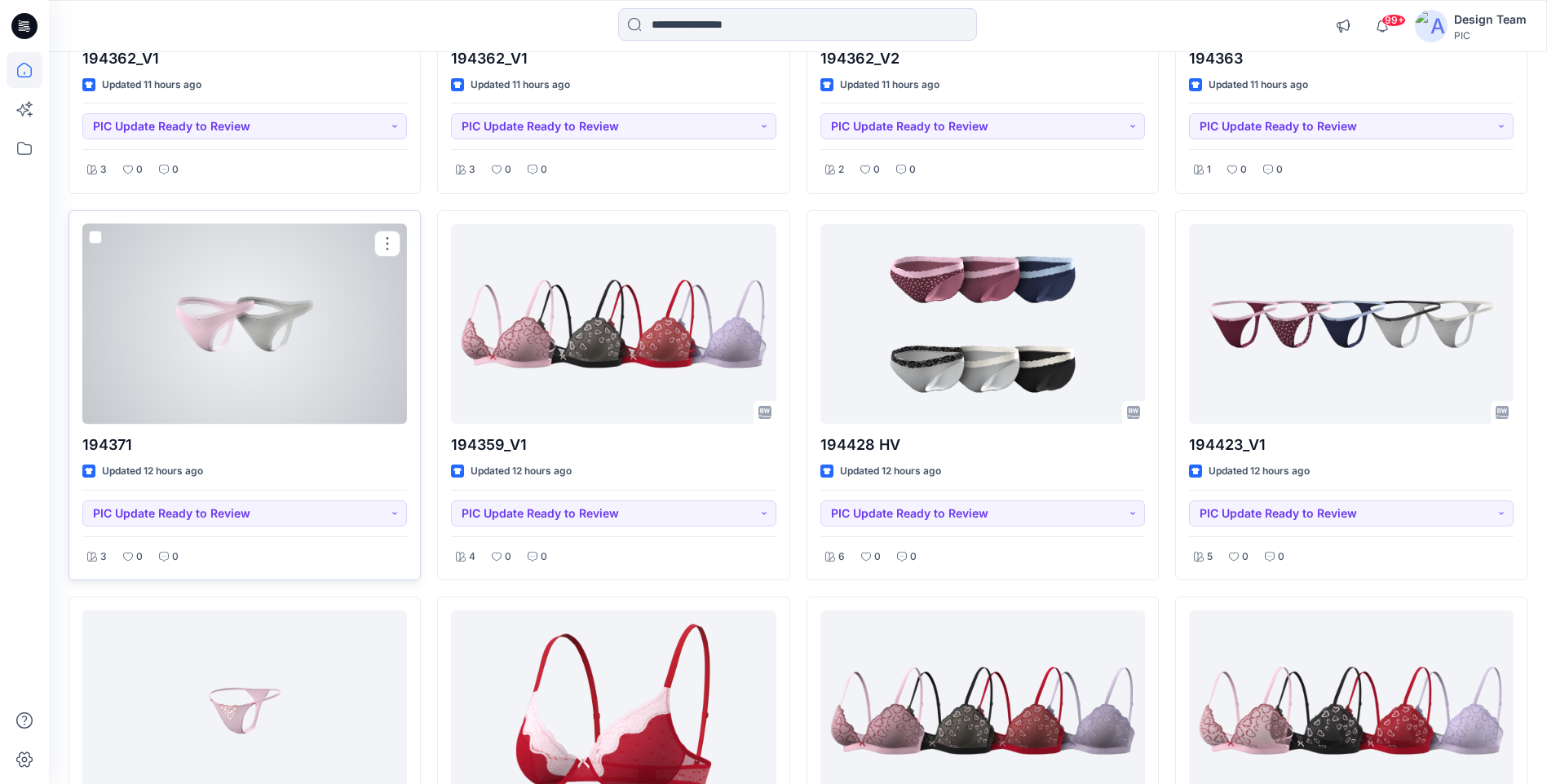
scroll to position [1549, 0]
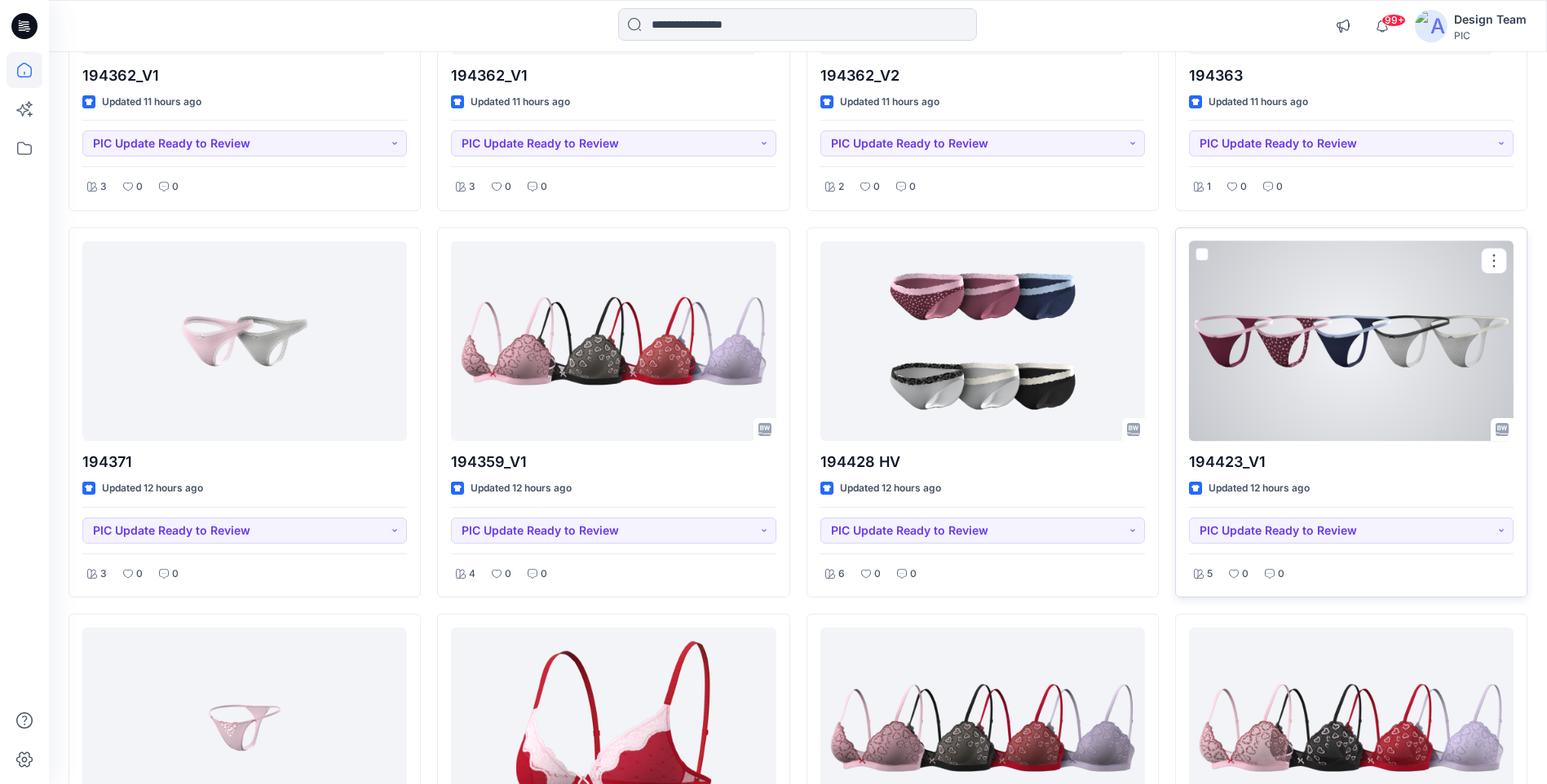
click at [1334, 364] on div at bounding box center [1351, 341] width 325 height 200
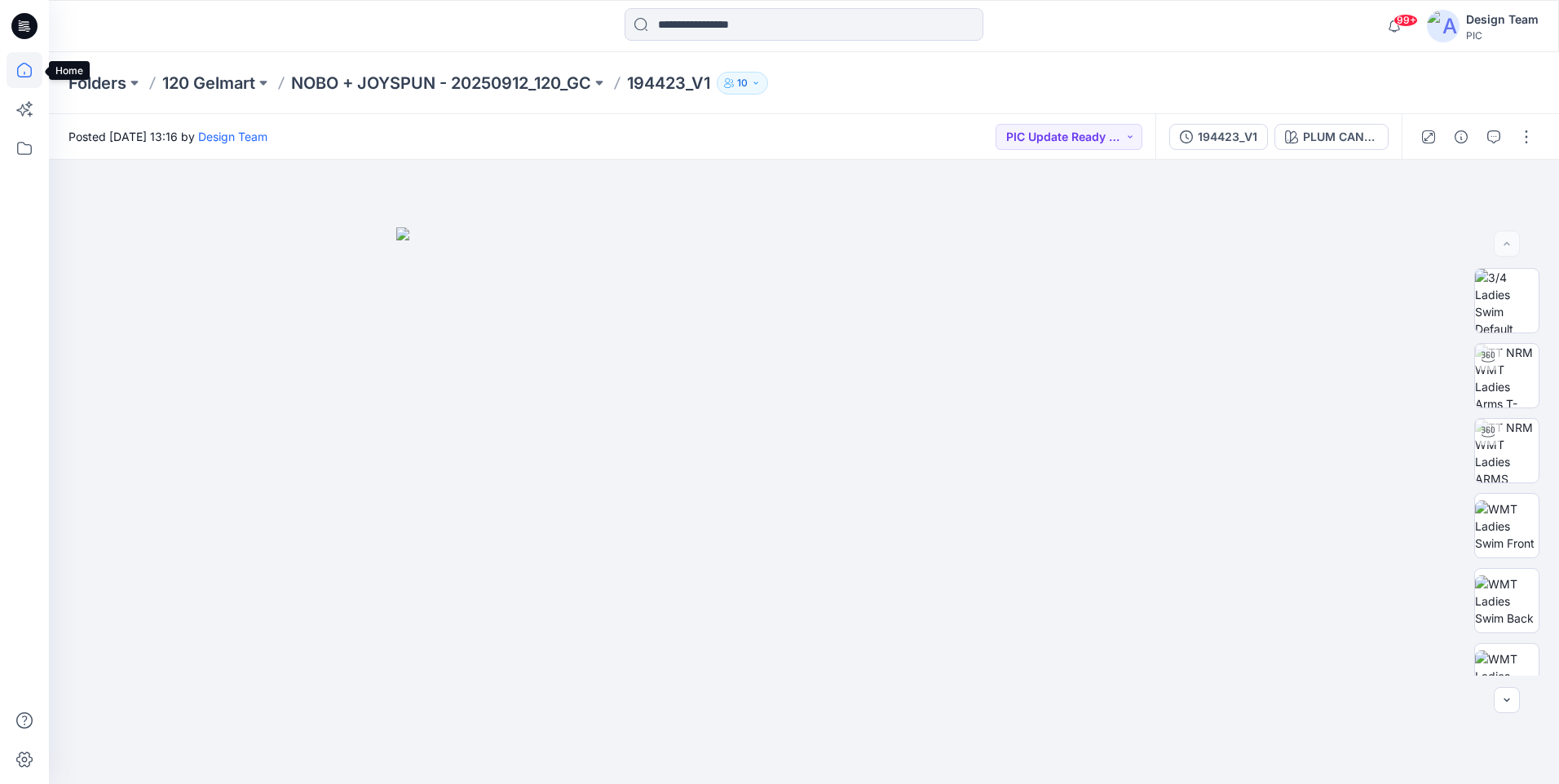
click at [25, 66] on icon at bounding box center [24, 70] width 36 height 36
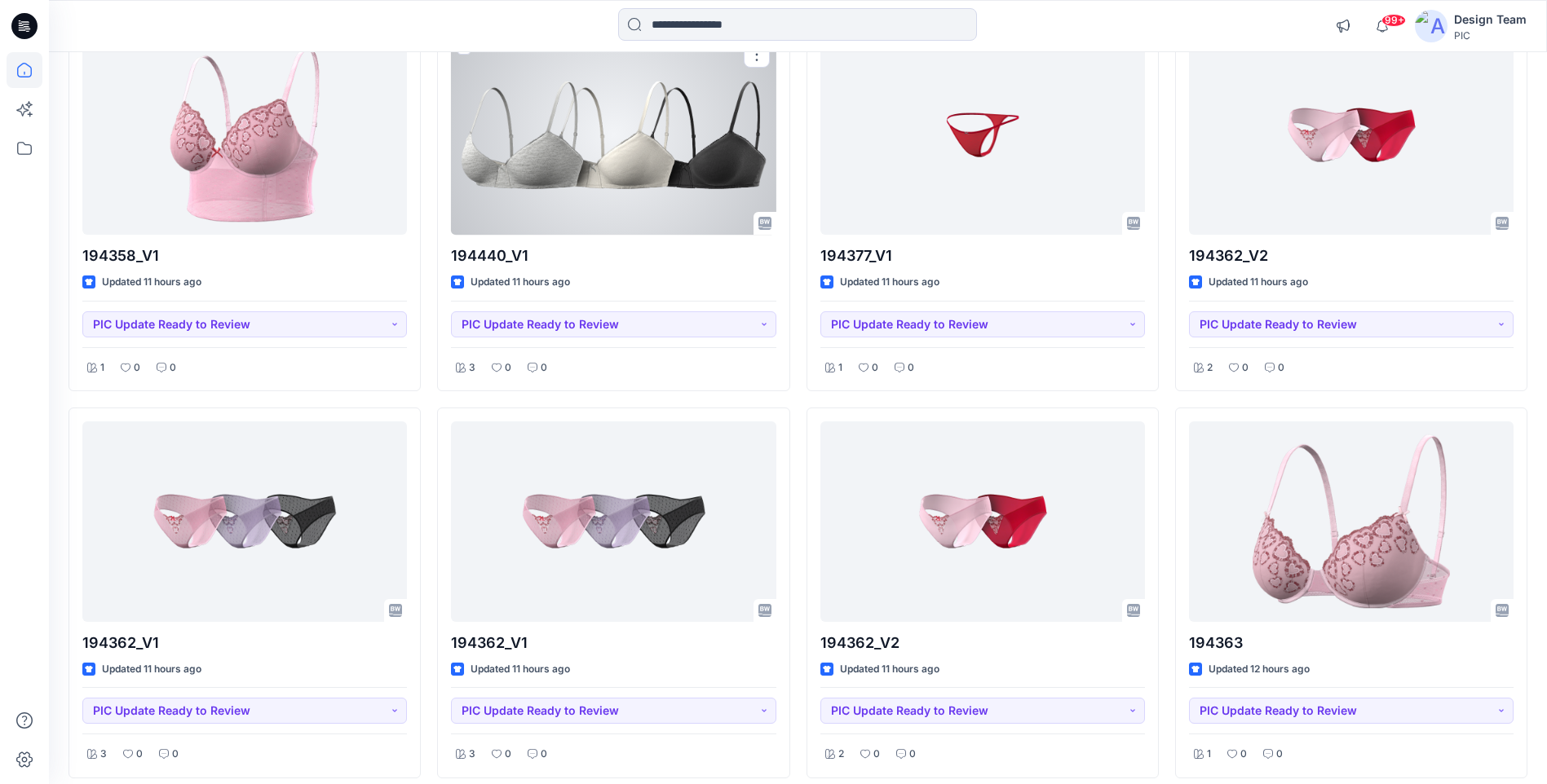
scroll to position [1060, 0]
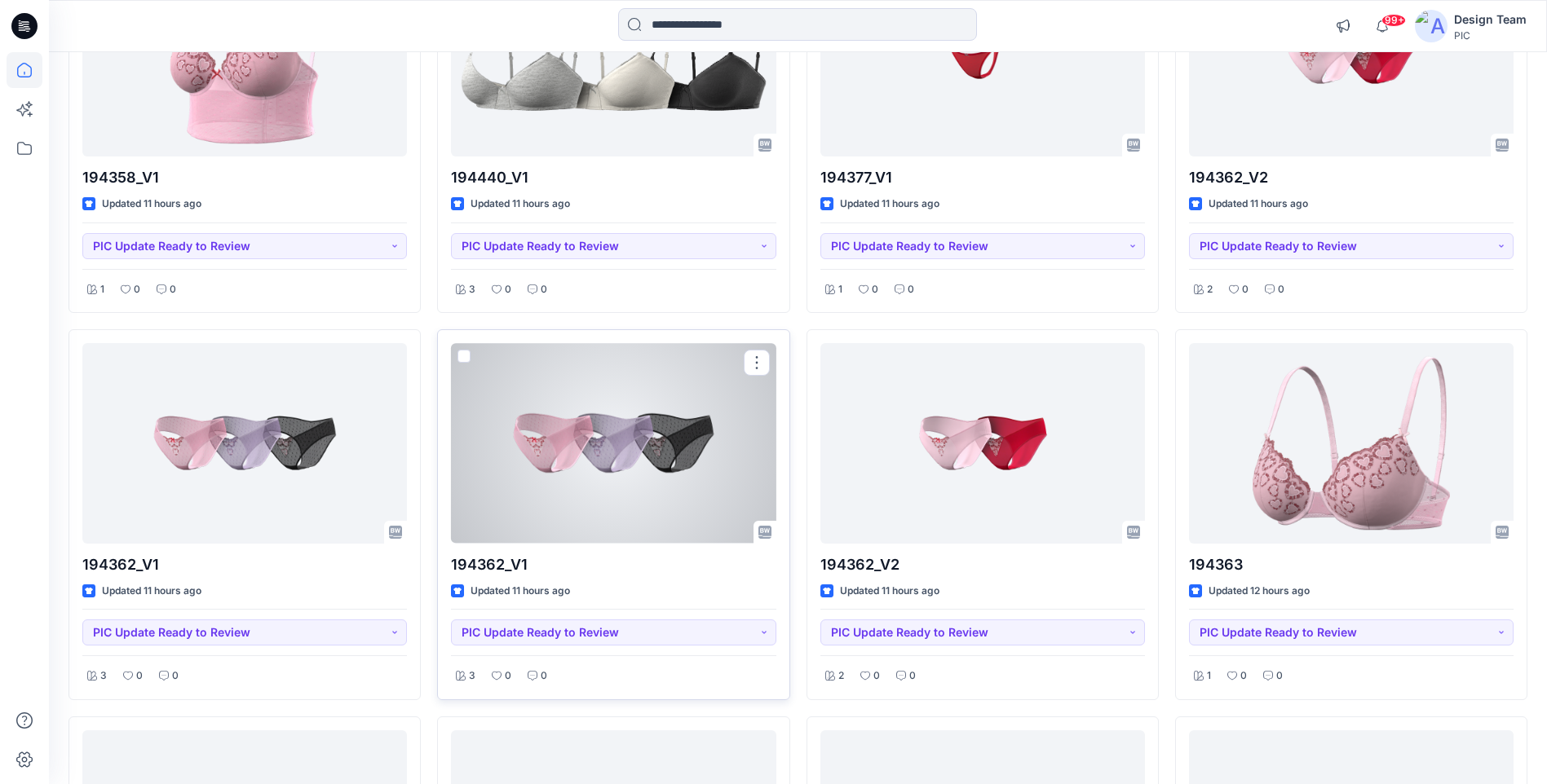
click at [592, 470] on div at bounding box center [613, 443] width 325 height 200
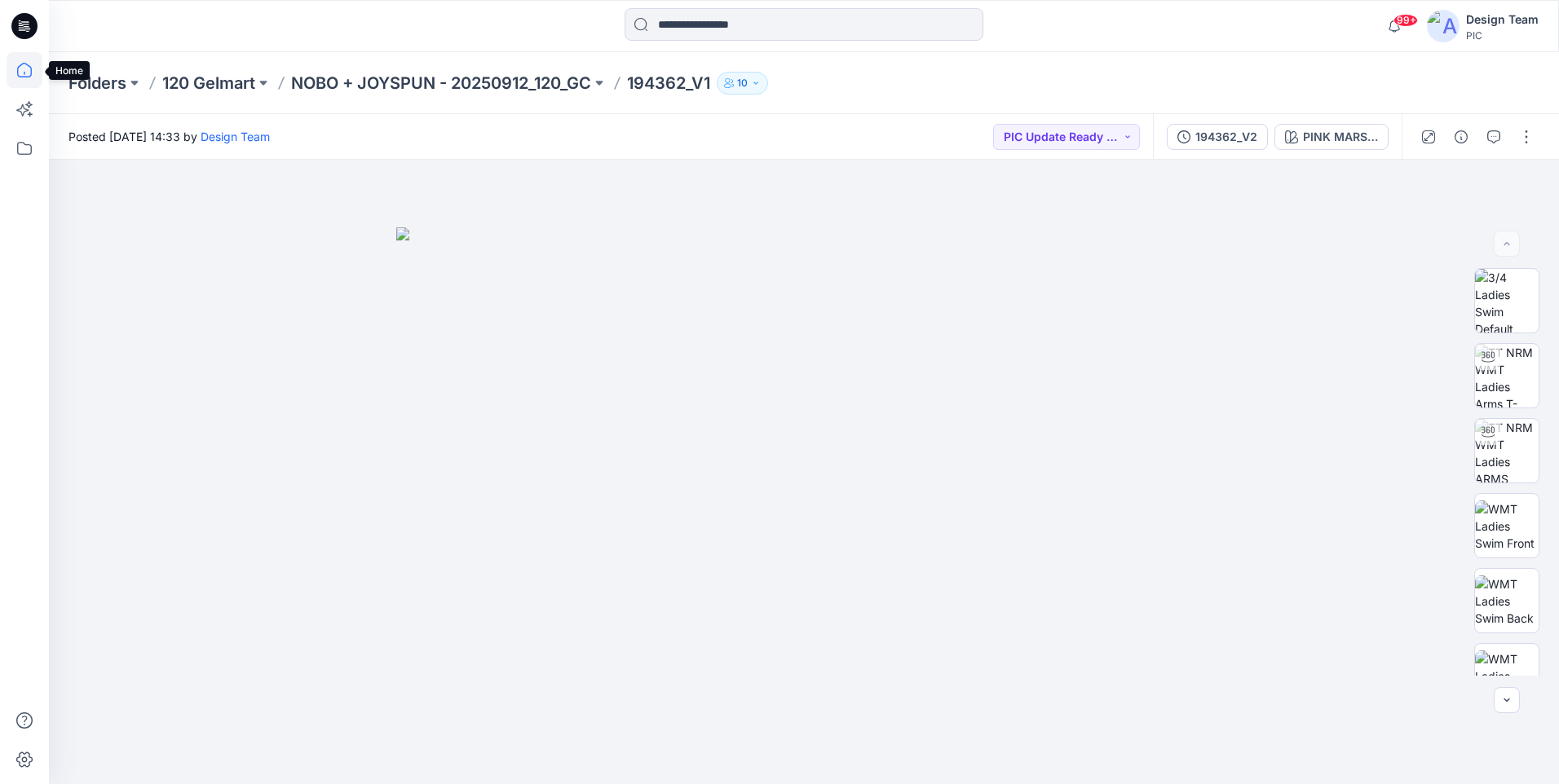
click at [23, 74] on icon at bounding box center [24, 70] width 36 height 36
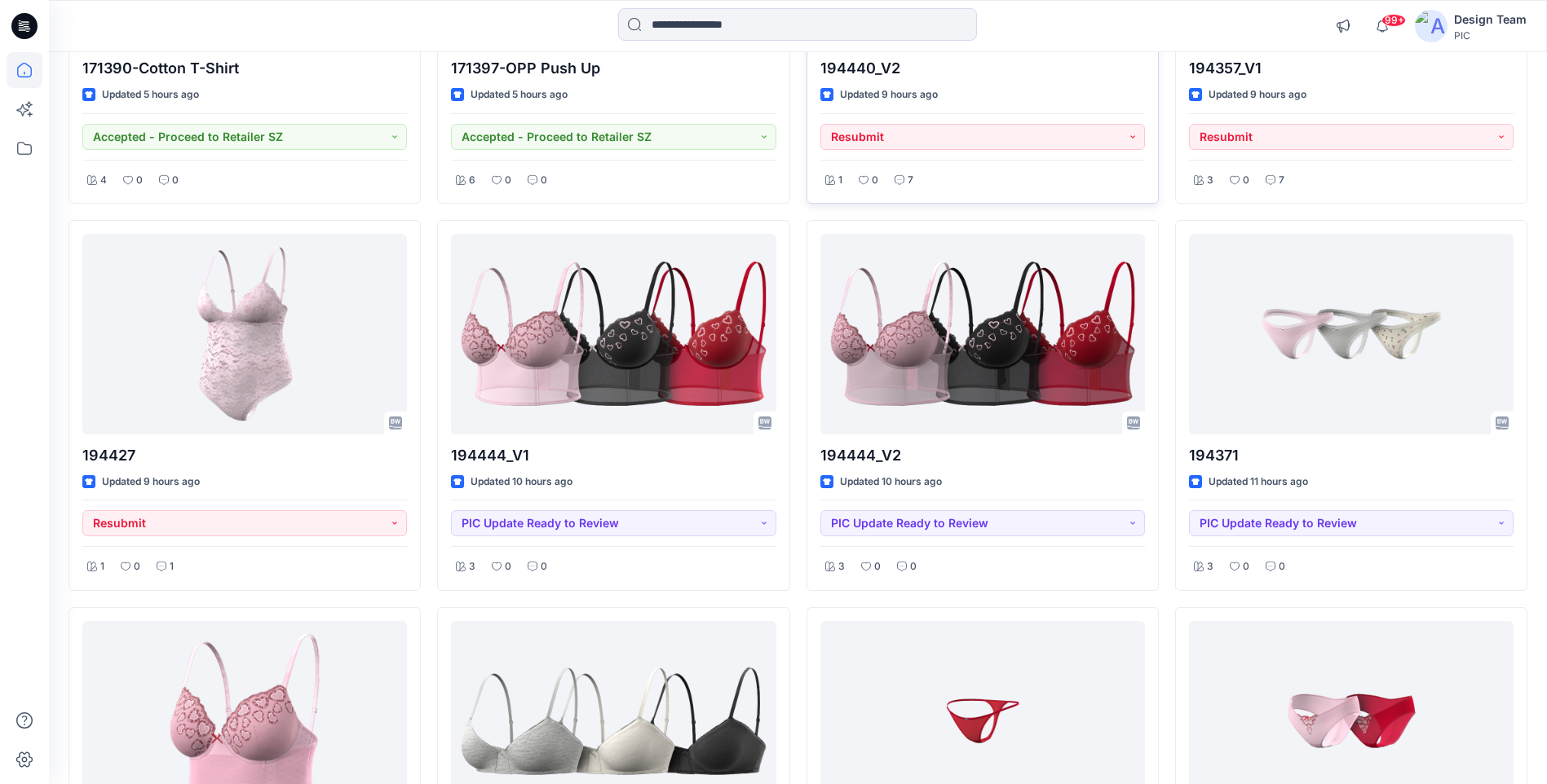
scroll to position [408, 0]
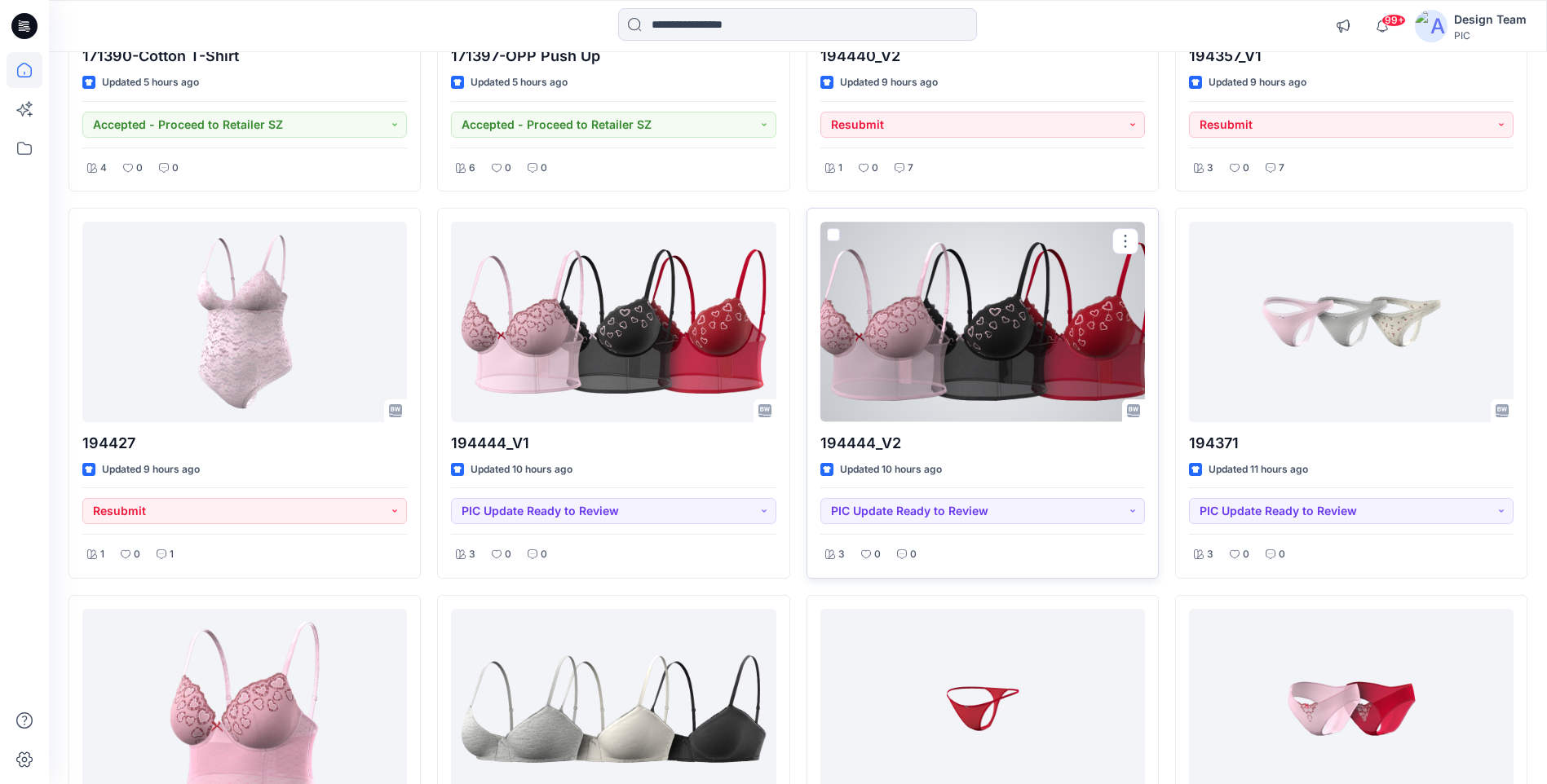
click at [984, 367] on div at bounding box center [983, 322] width 325 height 200
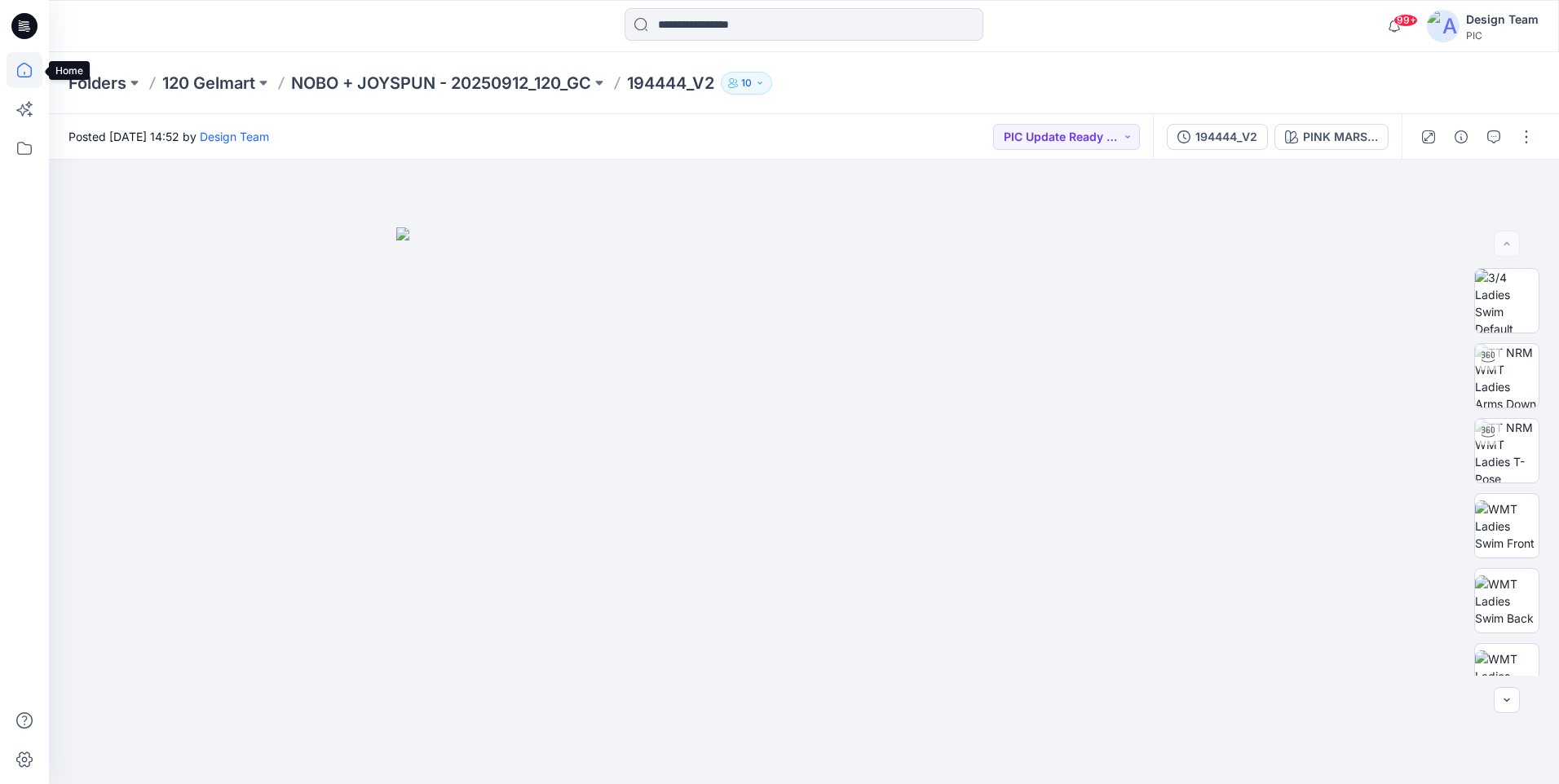
click at [20, 68] on icon at bounding box center [24, 70] width 36 height 36
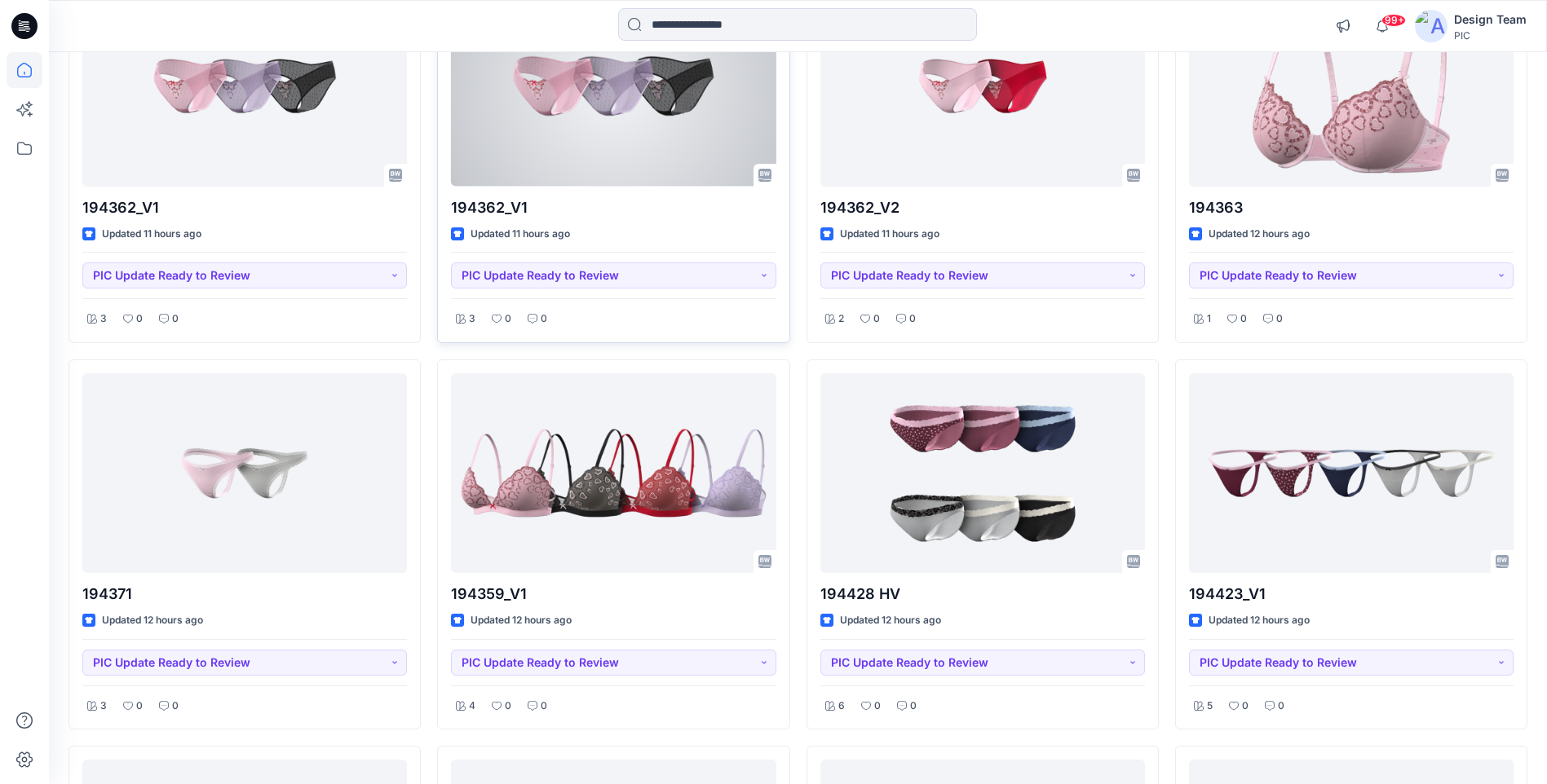
scroll to position [1630, 0]
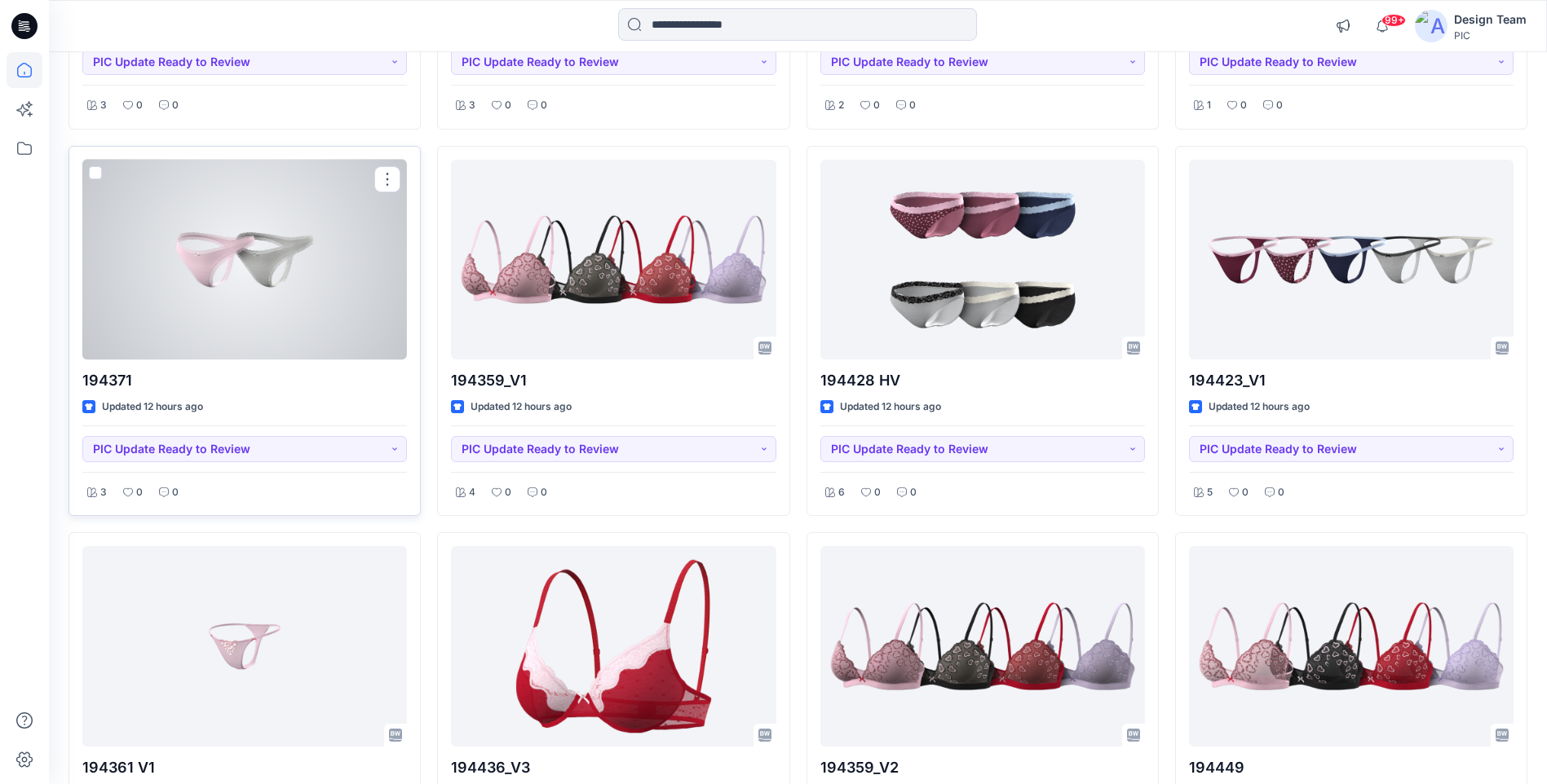
click at [297, 309] on div at bounding box center [245, 260] width 325 height 200
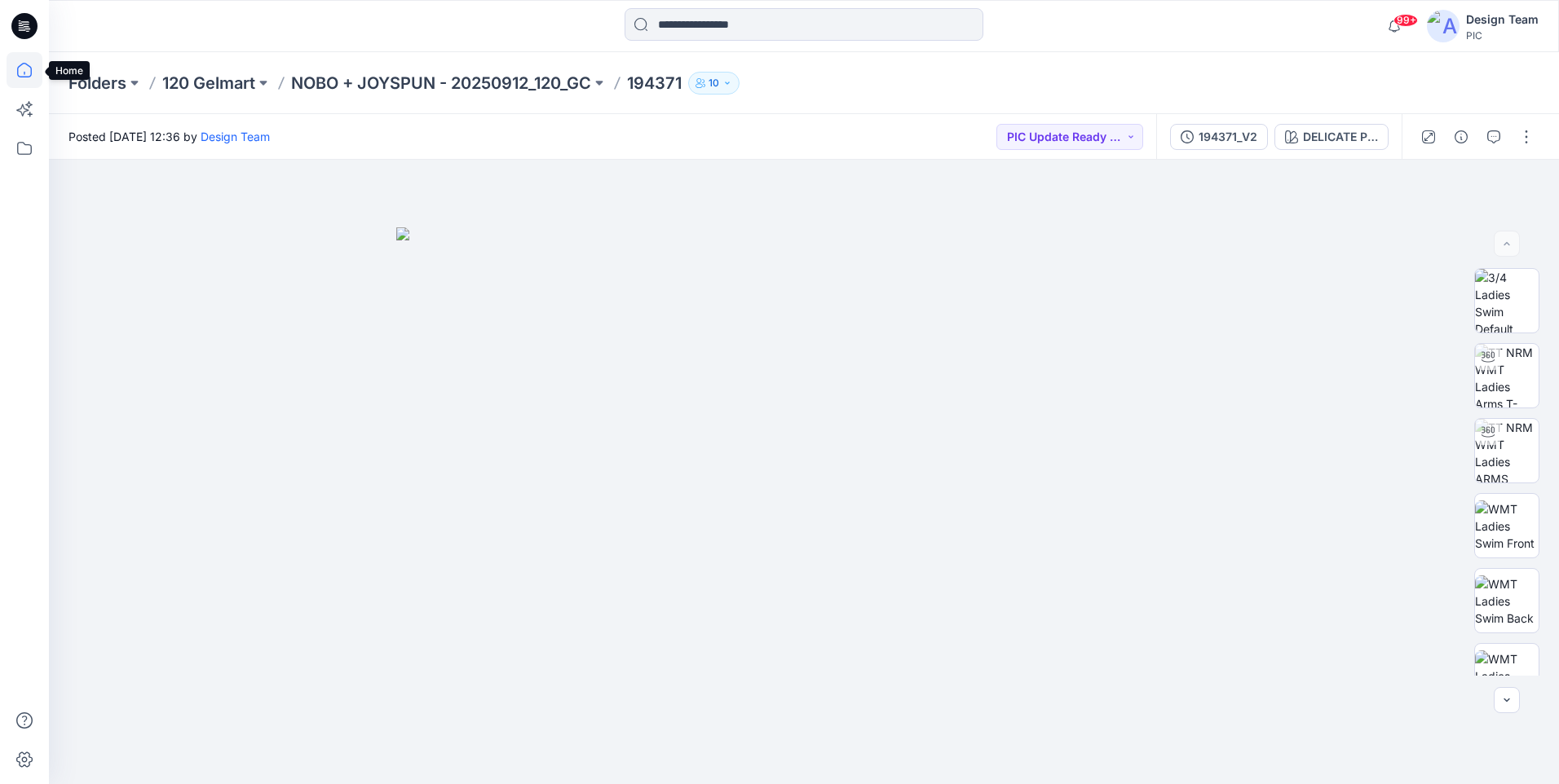
click at [21, 66] on icon at bounding box center [24, 70] width 36 height 36
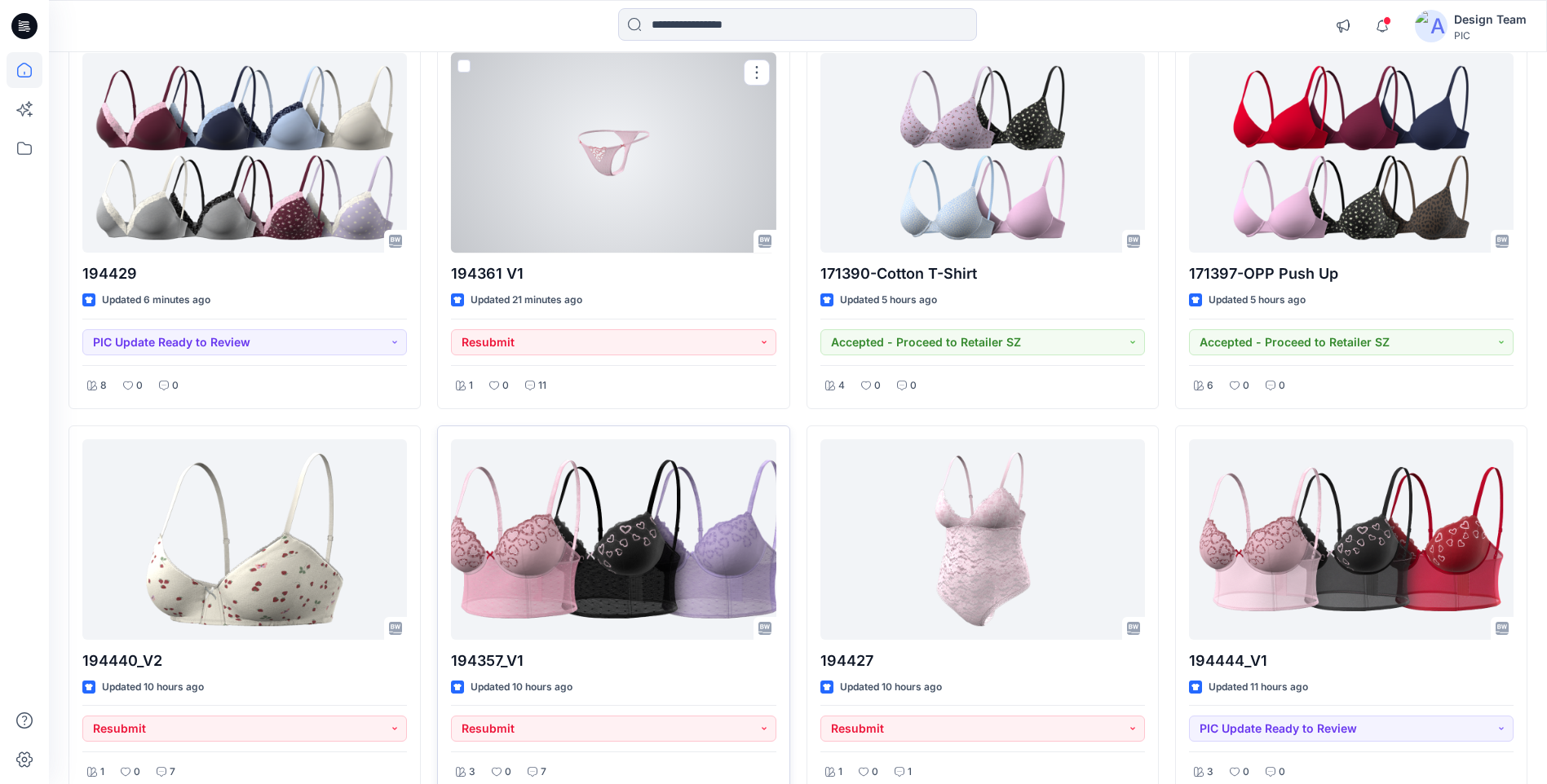
scroll to position [489, 0]
